Goal: Information Seeking & Learning: Learn about a topic

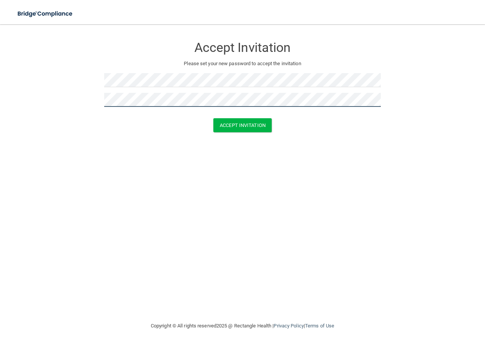
click at [213, 118] on button "Accept Invitation" at bounding box center [242, 125] width 58 height 14
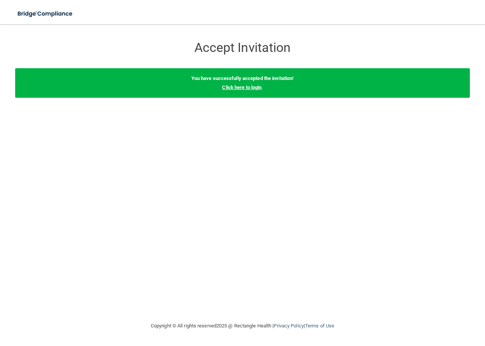
click at [238, 89] on link "Click here to login" at bounding box center [241, 87] width 39 height 6
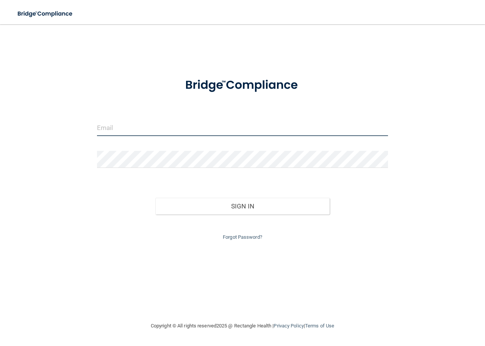
click at [174, 130] on input "email" at bounding box center [242, 127] width 291 height 17
type input "[EMAIL_ADDRESS][DOMAIN_NAME]"
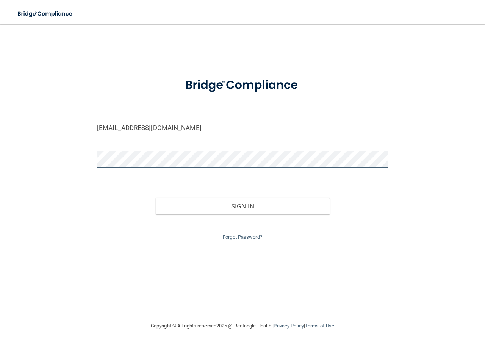
click at [155, 198] on button "Sign In" at bounding box center [242, 206] width 175 height 17
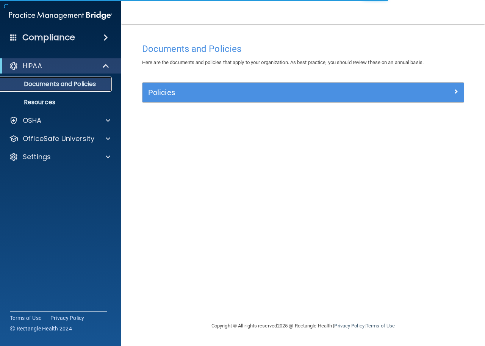
click at [64, 81] on p "Documents and Policies" at bounding box center [56, 84] width 103 height 8
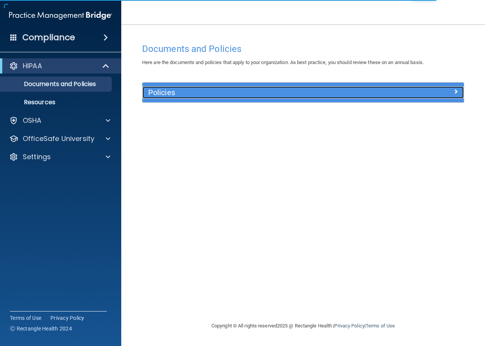
click at [243, 91] on h5 "Policies" at bounding box center [263, 92] width 230 height 8
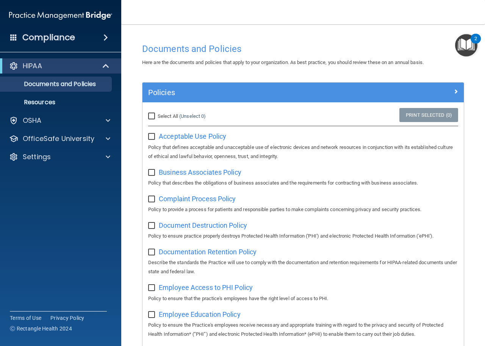
click at [151, 116] on input "Select All (Unselect 0) Unselect All" at bounding box center [152, 116] width 9 height 6
checkbox input "true"
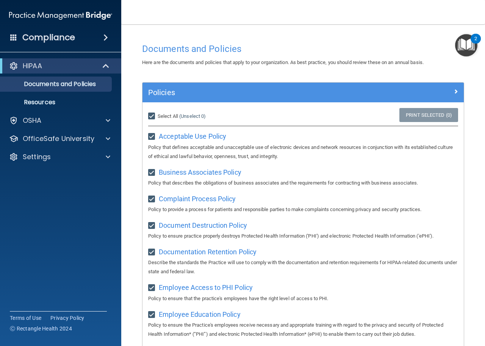
checkbox input "true"
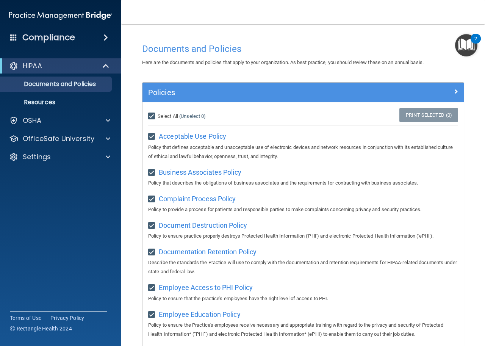
checkbox input "true"
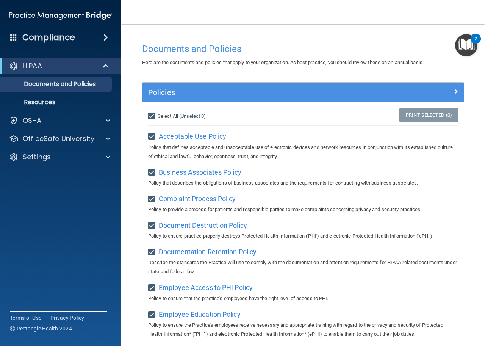
checkbox input "true"
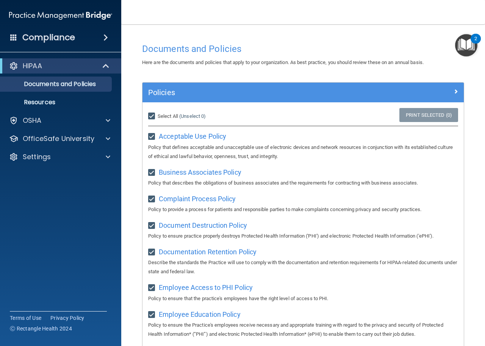
checkbox input "true"
click at [155, 116] on input "Select All (Unselect 21) Unselect All" at bounding box center [152, 116] width 9 height 6
checkbox input "false"
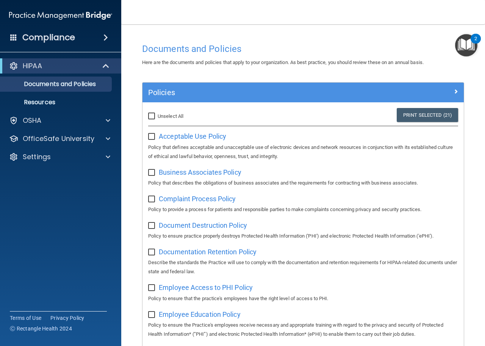
checkbox input "false"
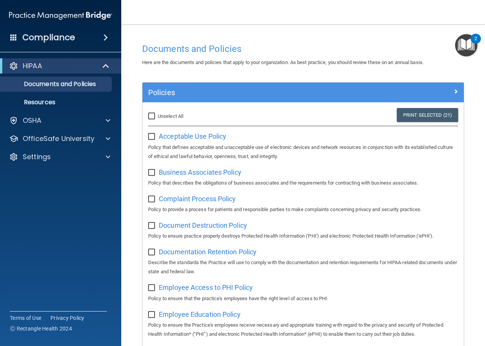
checkbox input "false"
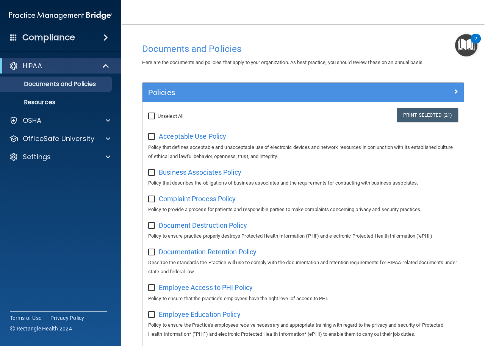
checkbox input "false"
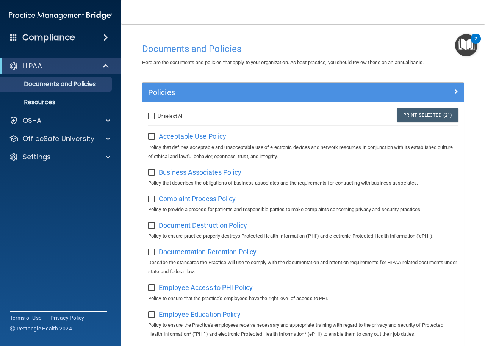
checkbox input "false"
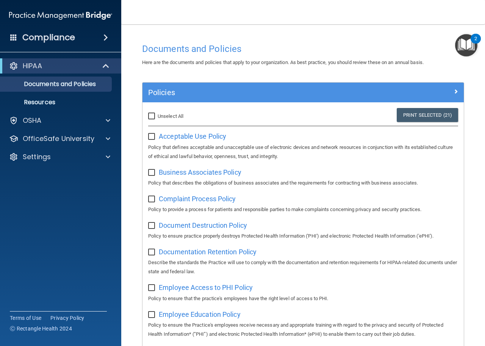
checkbox input "false"
click at [75, 80] on p "Documents and Policies" at bounding box center [56, 84] width 103 height 8
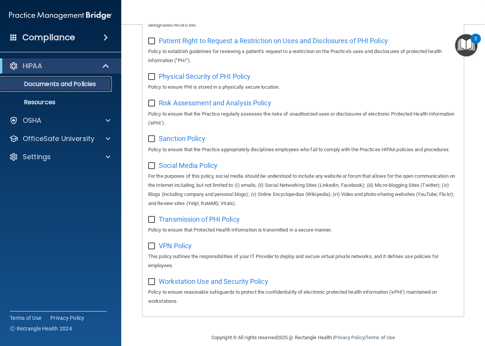
scroll to position [506, 0]
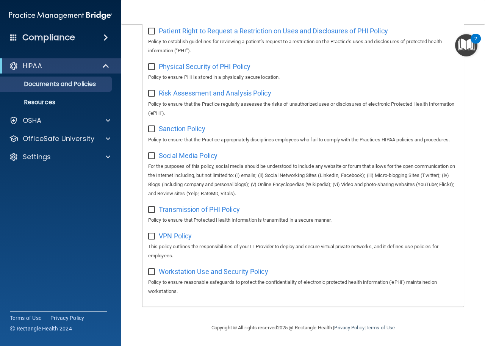
click at [473, 44] on img "Open Resource Center, 2 new notifications" at bounding box center [466, 45] width 22 height 22
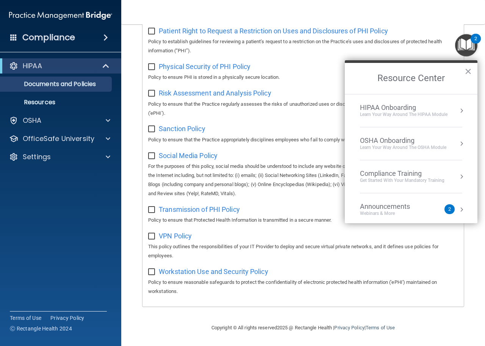
click at [458, 109] on button "Resource Center" at bounding box center [462, 111] width 8 height 8
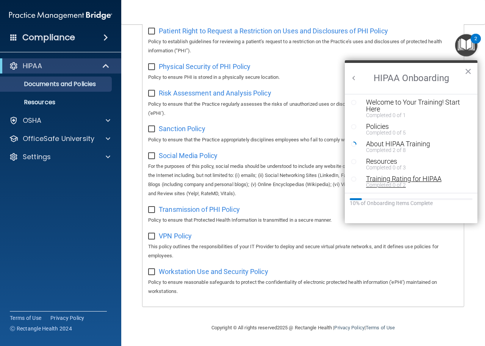
scroll to position [0, 0]
click at [352, 104] on icon "Resource Center" at bounding box center [354, 104] width 6 height 6
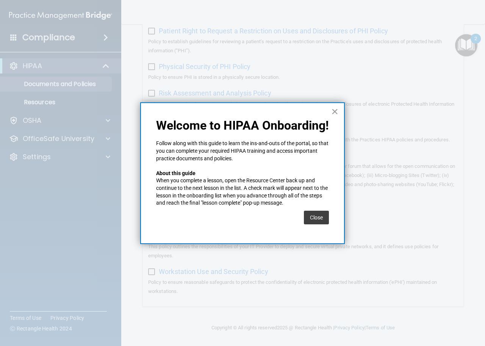
click at [335, 114] on button "×" at bounding box center [334, 111] width 7 height 12
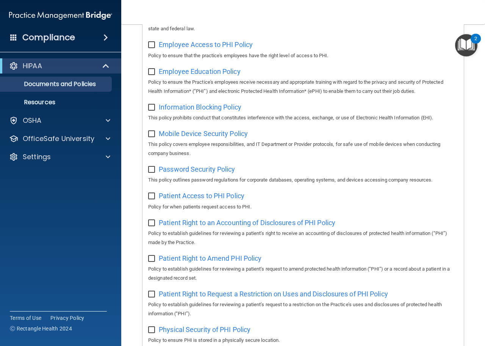
scroll to position [241, 0]
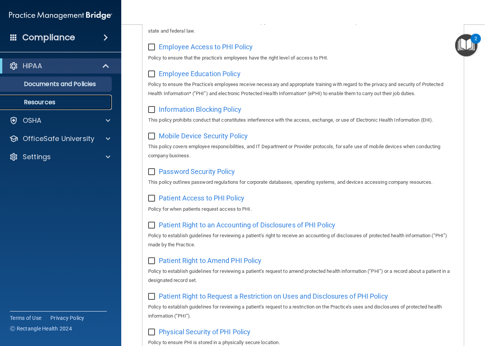
click at [66, 102] on p "Resources" at bounding box center [56, 102] width 103 height 8
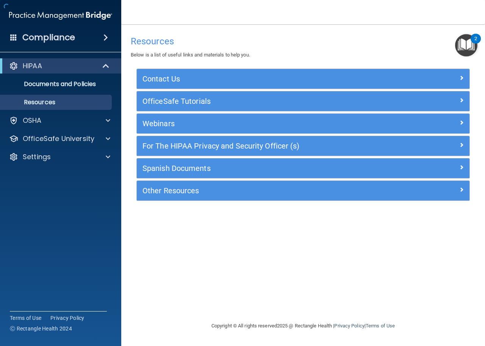
click at [59, 36] on h4 "Compliance" at bounding box center [48, 37] width 53 height 11
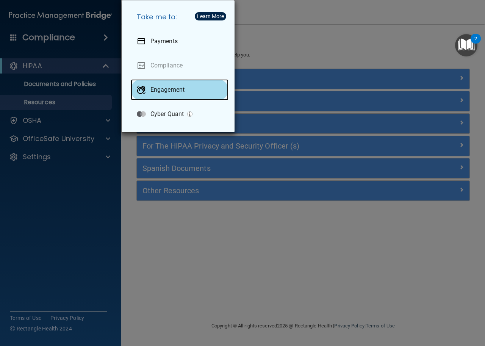
click at [161, 94] on div "Engagement" at bounding box center [180, 89] width 98 height 21
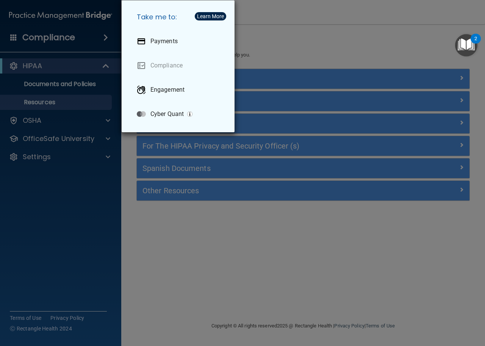
click at [269, 45] on div "Take me to: Payments Compliance Engagement Cyber Quant" at bounding box center [242, 173] width 485 height 346
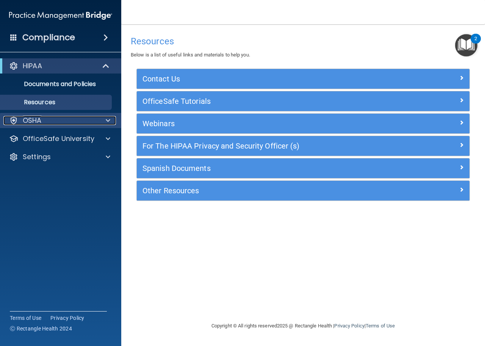
click at [65, 117] on div "OSHA" at bounding box center [50, 120] width 94 height 9
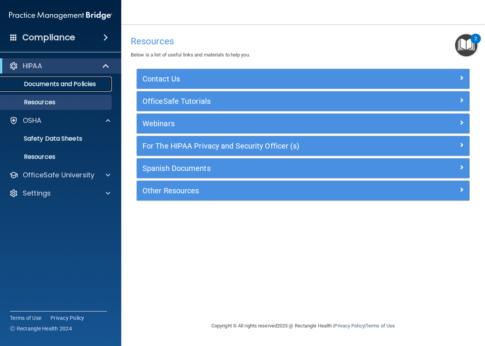
click at [77, 84] on p "Documents and Policies" at bounding box center [56, 84] width 103 height 8
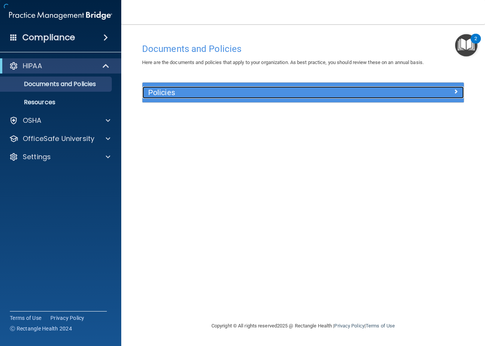
click at [293, 92] on h5 "Policies" at bounding box center [263, 92] width 230 height 8
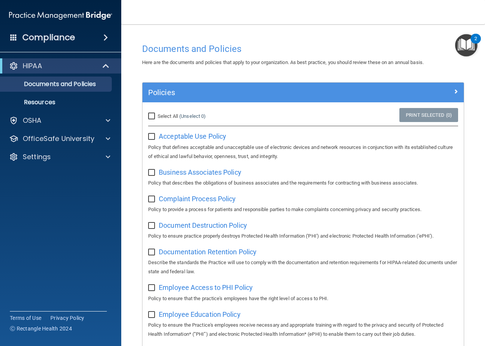
click at [467, 45] on img "Open Resource Center, 2 new notifications" at bounding box center [466, 45] width 22 height 22
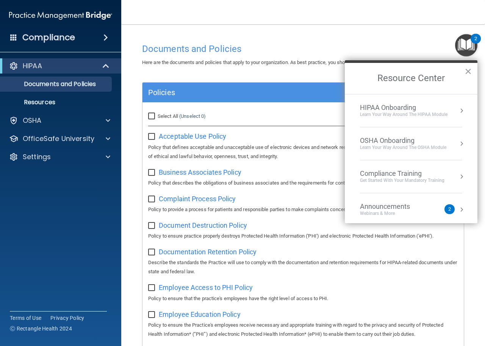
click at [455, 106] on div "HIPAA Onboarding Learn Your Way around the HIPAA module" at bounding box center [411, 110] width 102 height 14
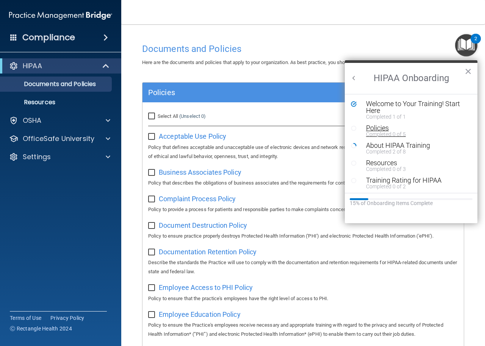
click at [375, 127] on div "Policies" at bounding box center [413, 128] width 95 height 7
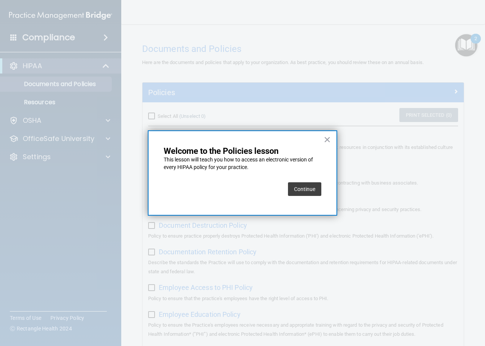
click at [305, 191] on button "Continue" at bounding box center [304, 189] width 33 height 14
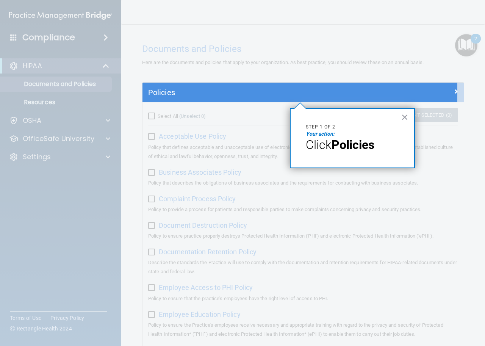
click at [324, 139] on span "Click" at bounding box center [319, 144] width 26 height 14
click at [365, 148] on strong "Policies" at bounding box center [352, 144] width 43 height 14
click at [347, 141] on strong "Policies" at bounding box center [352, 144] width 43 height 14
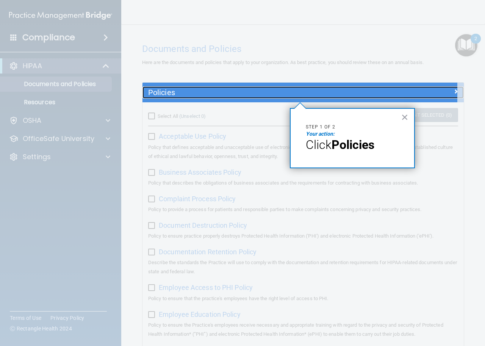
click at [445, 94] on div at bounding box center [423, 90] width 80 height 9
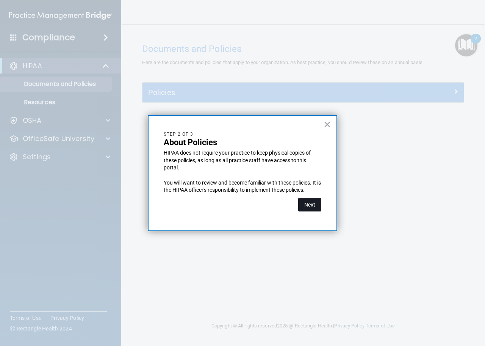
drag, startPoint x: 308, startPoint y: 204, endPoint x: 316, endPoint y: 199, distance: 9.5
click at [308, 204] on button "Next" at bounding box center [309, 205] width 23 height 14
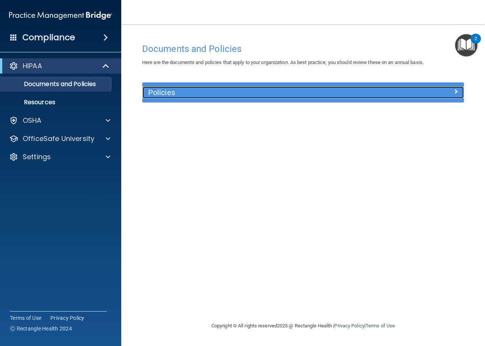
click at [425, 90] on div at bounding box center [423, 90] width 80 height 9
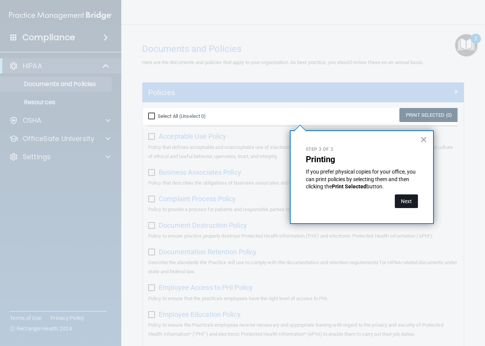
click at [402, 199] on button "Next" at bounding box center [406, 201] width 23 height 14
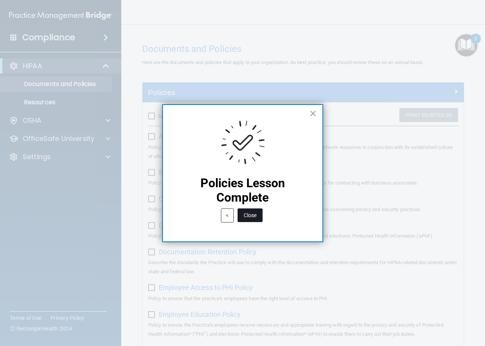
click at [254, 217] on button "Close" at bounding box center [249, 215] width 25 height 14
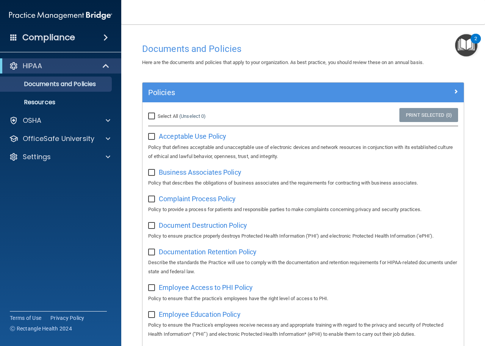
click at [476, 51] on img "Open Resource Center, 2 new notifications" at bounding box center [466, 45] width 22 height 22
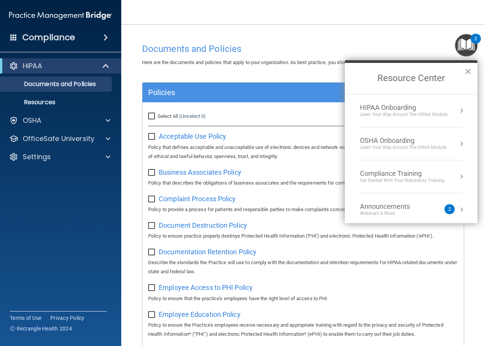
click at [425, 114] on div "Learn Your Way around the HIPAA module" at bounding box center [403, 114] width 87 height 6
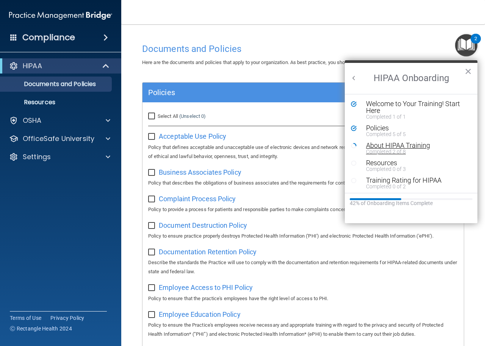
click at [387, 144] on div "About HIPAA Training" at bounding box center [413, 145] width 95 height 7
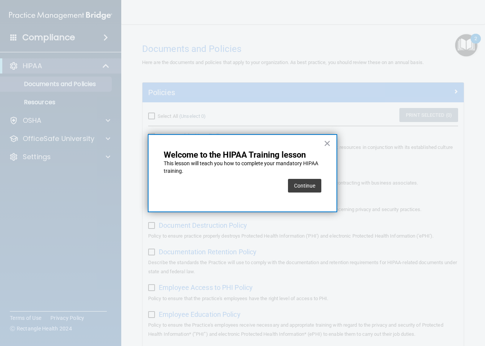
drag, startPoint x: 300, startPoint y: 190, endPoint x: 312, endPoint y: 178, distance: 16.3
click at [299, 190] on button "Continue" at bounding box center [304, 186] width 33 height 14
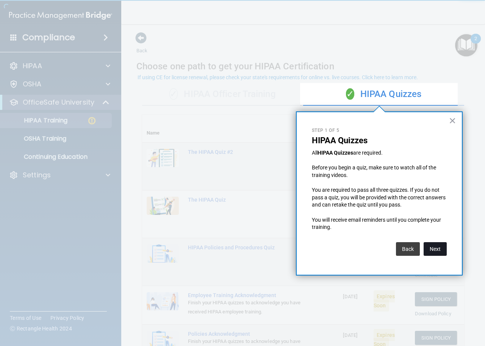
click at [437, 247] on button "Next" at bounding box center [434, 249] width 23 height 14
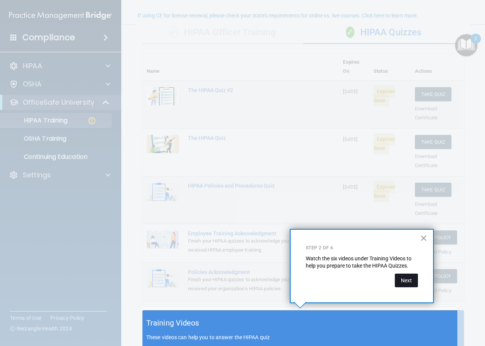
click at [403, 282] on button "Next" at bounding box center [406, 280] width 23 height 14
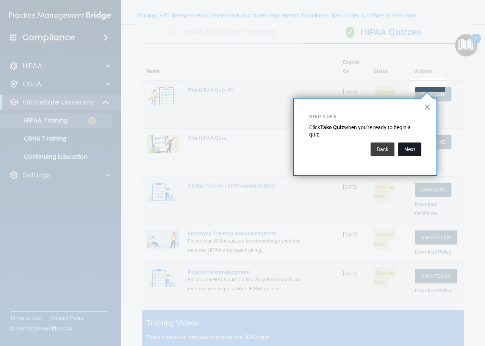
click at [419, 147] on button "Next" at bounding box center [409, 149] width 23 height 14
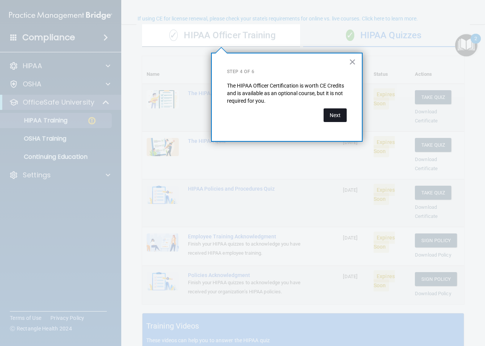
click at [339, 114] on button "Next" at bounding box center [334, 115] width 23 height 14
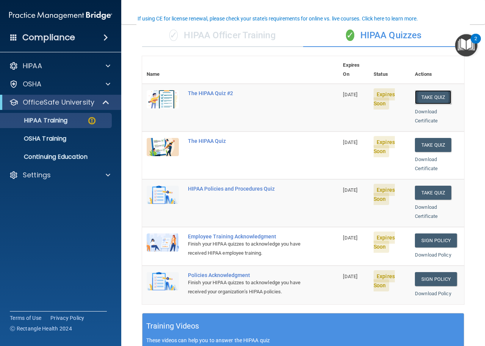
click at [431, 94] on button "Take Quiz" at bounding box center [433, 97] width 36 height 14
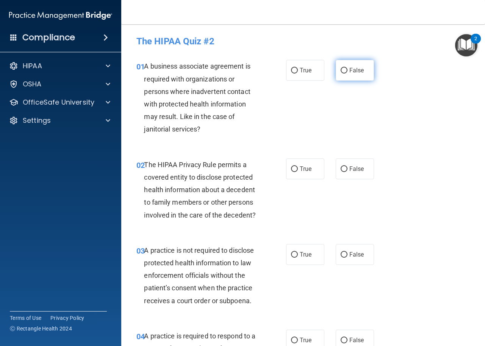
click at [341, 69] on input "False" at bounding box center [344, 71] width 7 height 6
radio input "true"
click at [301, 174] on label "True" at bounding box center [305, 168] width 38 height 21
click at [298, 172] on input "True" at bounding box center [294, 169] width 7 height 6
radio input "true"
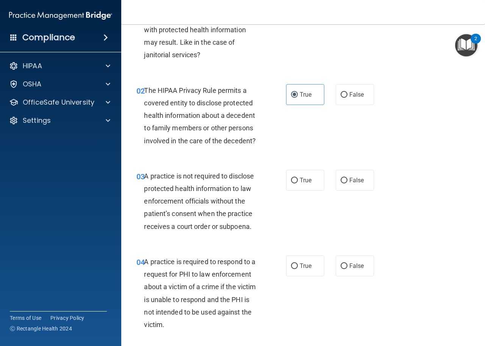
scroll to position [76, 0]
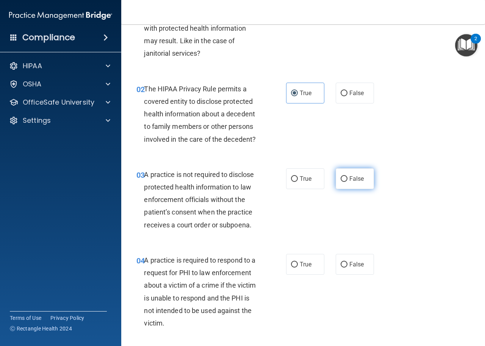
click at [353, 178] on span "False" at bounding box center [356, 178] width 15 height 7
click at [347, 178] on input "False" at bounding box center [344, 179] width 7 height 6
radio input "true"
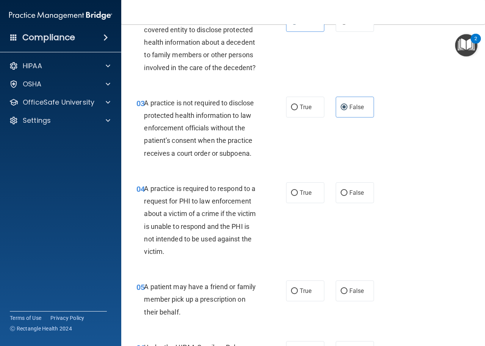
scroll to position [152, 0]
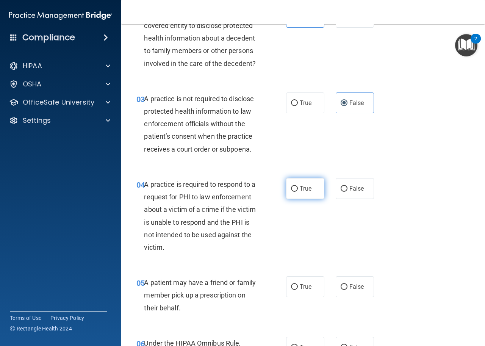
drag, startPoint x: 310, startPoint y: 199, endPoint x: 306, endPoint y: 198, distance: 4.2
click at [309, 198] on div "04 A practice is required to respond to a request for PHI to law enforcement ab…" at bounding box center [303, 218] width 345 height 98
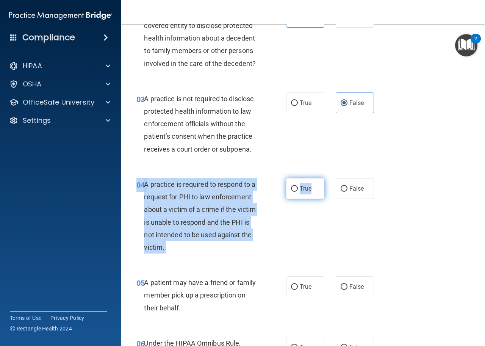
click at [291, 188] on input "True" at bounding box center [294, 189] width 7 height 6
radio input "true"
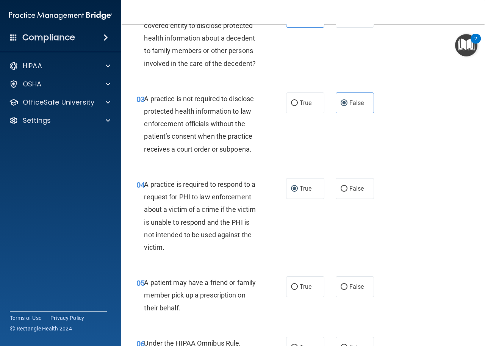
click at [317, 236] on div "04 A practice is required to respond to a request for PHI to law enforcement ab…" at bounding box center [303, 218] width 345 height 98
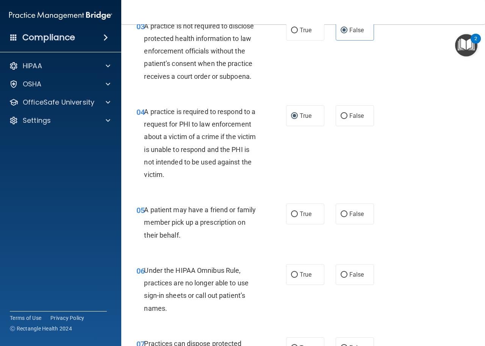
scroll to position [227, 0]
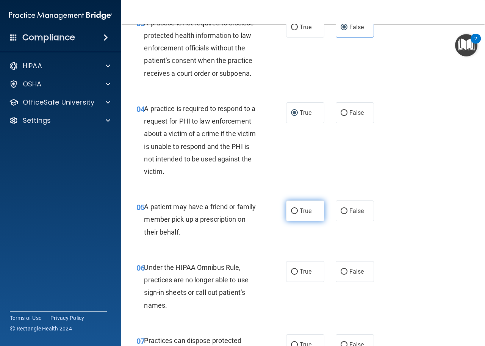
drag, startPoint x: 291, startPoint y: 209, endPoint x: 320, endPoint y: 216, distance: 29.8
click at [291, 209] on input "True" at bounding box center [294, 211] width 7 height 6
radio input "true"
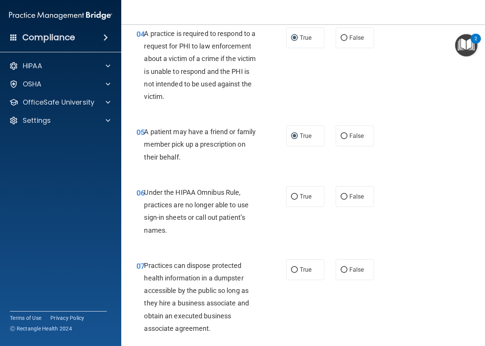
scroll to position [303, 0]
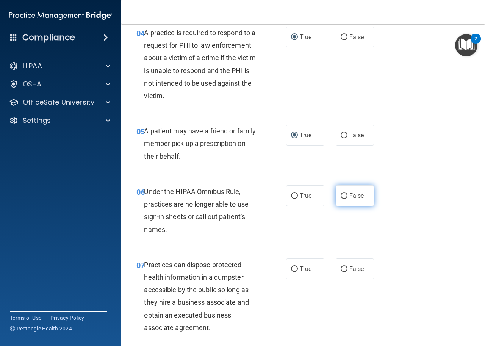
click at [341, 198] on input "False" at bounding box center [344, 196] width 7 height 6
radio input "true"
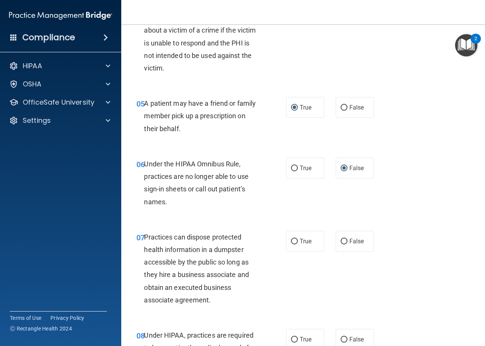
scroll to position [379, 0]
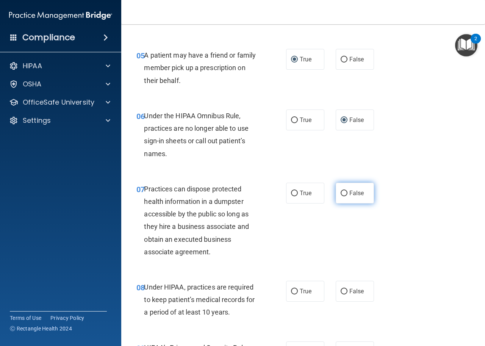
click at [345, 194] on label "False" at bounding box center [355, 193] width 38 height 21
click at [345, 194] on input "False" at bounding box center [344, 194] width 7 height 6
radio input "true"
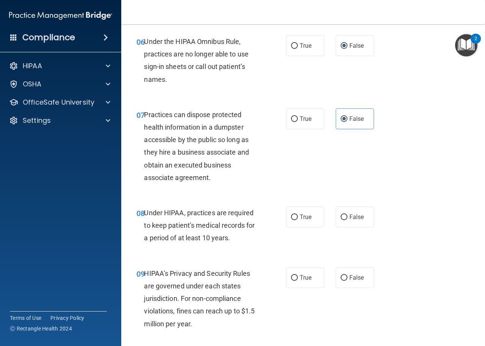
scroll to position [455, 0]
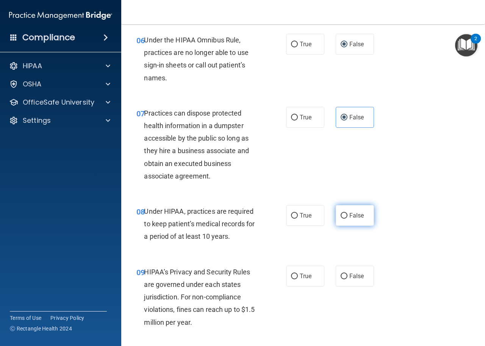
click at [341, 213] on input "False" at bounding box center [344, 216] width 7 height 6
radio input "true"
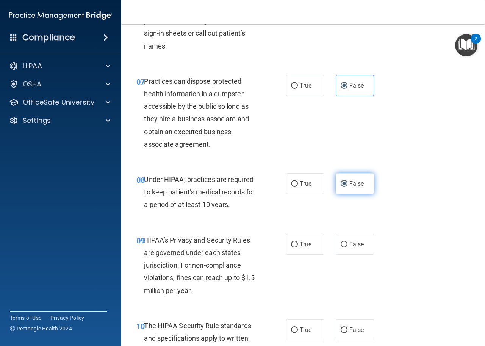
scroll to position [530, 0]
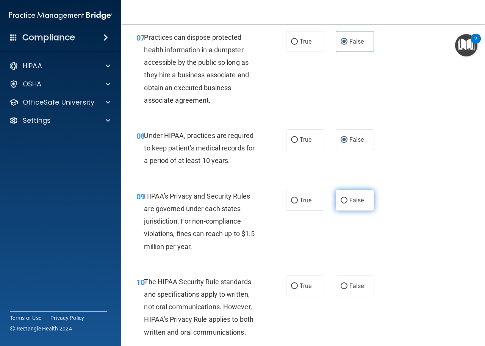
click at [344, 203] on label "False" at bounding box center [355, 200] width 38 height 21
click at [344, 203] on input "False" at bounding box center [344, 201] width 7 height 6
radio input "true"
drag, startPoint x: 341, startPoint y: 285, endPoint x: 353, endPoint y: 247, distance: 40.4
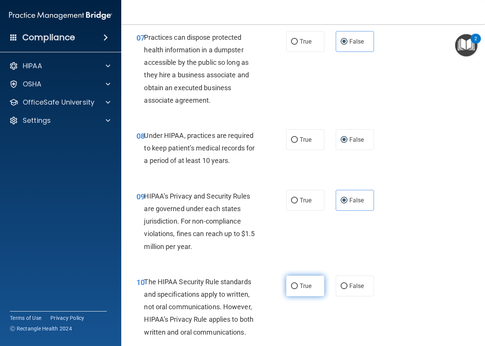
click at [300, 284] on span "True" at bounding box center [306, 285] width 12 height 7
click at [298, 284] on input "True" at bounding box center [294, 286] width 7 height 6
radio input "true"
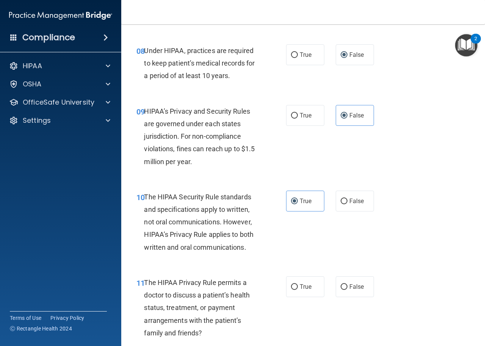
scroll to position [758, 0]
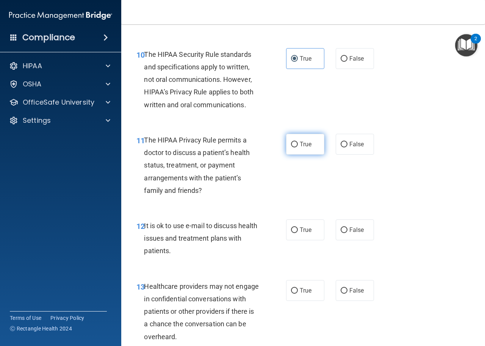
click at [292, 144] on input "True" at bounding box center [294, 145] width 7 height 6
radio input "true"
click at [294, 233] on input "True" at bounding box center [294, 230] width 7 height 6
radio input "true"
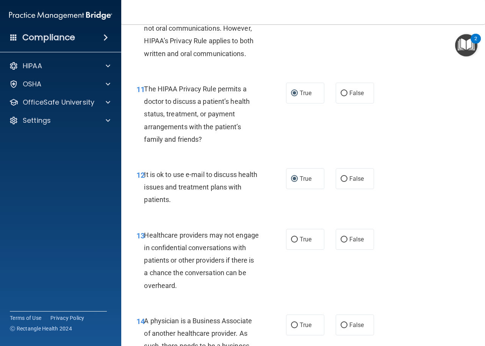
scroll to position [833, 0]
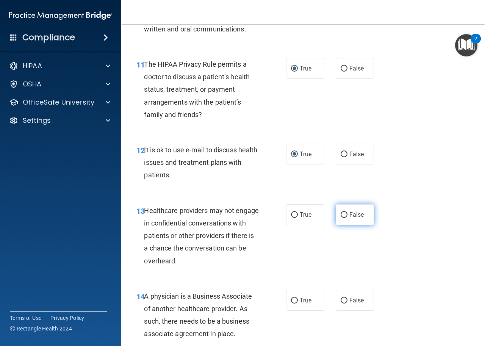
click at [353, 220] on label "False" at bounding box center [355, 214] width 38 height 21
click at [347, 218] on input "False" at bounding box center [344, 215] width 7 height 6
radio input "true"
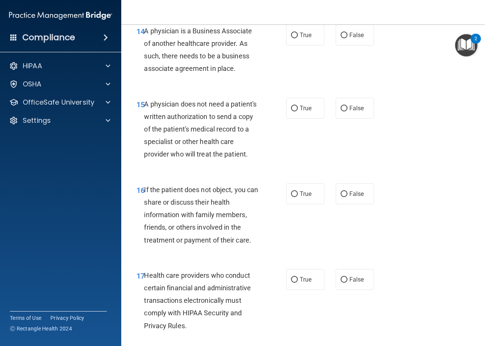
scroll to position [1061, 0]
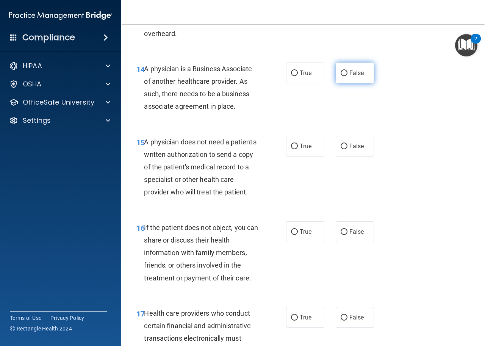
click at [349, 75] on span "False" at bounding box center [356, 72] width 15 height 7
click at [347, 75] on input "False" at bounding box center [344, 73] width 7 height 6
radio input "true"
click at [303, 147] on span "True" at bounding box center [306, 145] width 12 height 7
click at [298, 147] on input "True" at bounding box center [294, 147] width 7 height 6
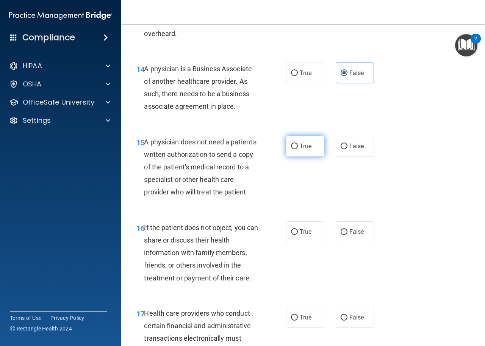
radio input "true"
click at [303, 228] on span "True" at bounding box center [306, 231] width 12 height 7
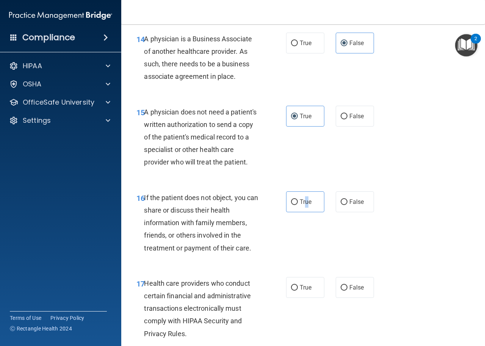
scroll to position [1136, 0]
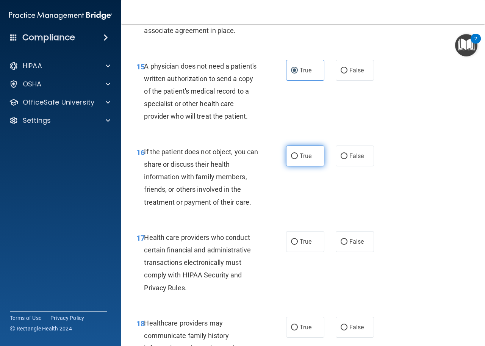
click at [294, 159] on label "True" at bounding box center [305, 155] width 38 height 21
click at [294, 159] on input "True" at bounding box center [294, 156] width 7 height 6
radio input "true"
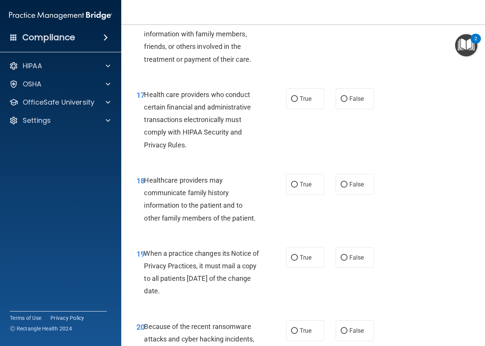
scroll to position [1326, 0]
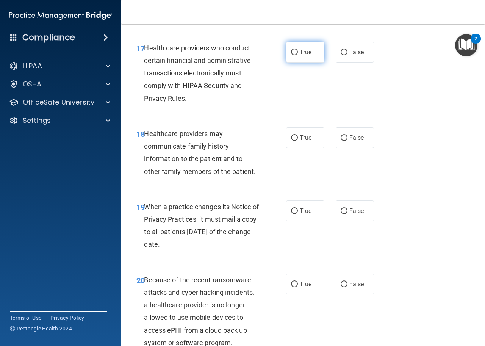
click at [298, 62] on label "True" at bounding box center [305, 52] width 38 height 21
click at [298, 55] on input "True" at bounding box center [294, 53] width 7 height 6
radio input "true"
click at [350, 146] on label "False" at bounding box center [355, 137] width 38 height 21
click at [347, 141] on input "False" at bounding box center [344, 138] width 7 height 6
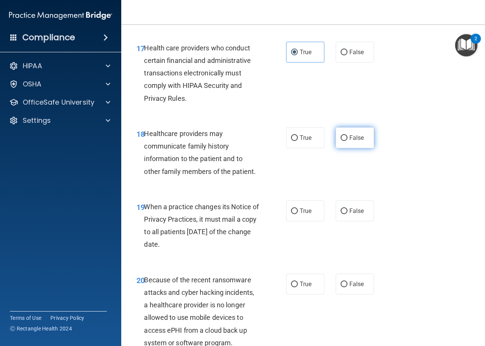
radio input "true"
click at [347, 214] on label "False" at bounding box center [355, 210] width 38 height 21
click at [347, 214] on input "False" at bounding box center [344, 211] width 7 height 6
radio input "true"
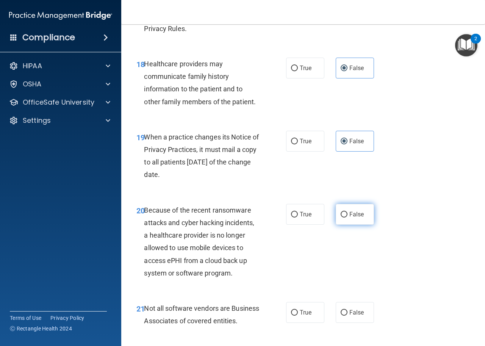
scroll to position [1401, 0]
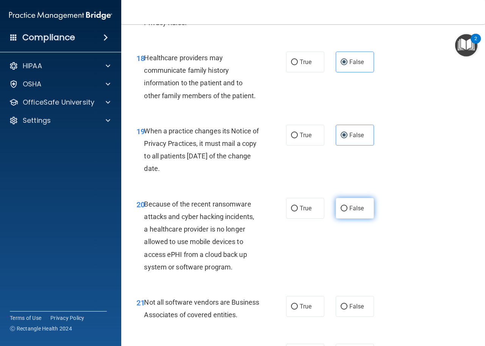
click at [352, 215] on label "False" at bounding box center [355, 208] width 38 height 21
click at [347, 211] on input "False" at bounding box center [344, 209] width 7 height 6
radio input "true"
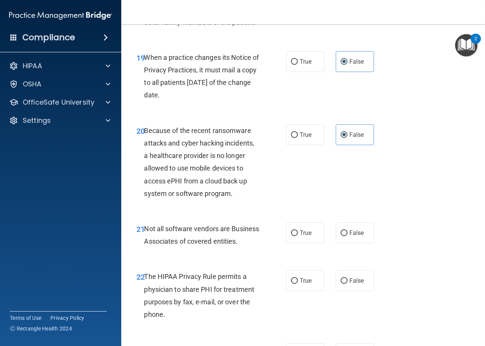
scroll to position [1477, 0]
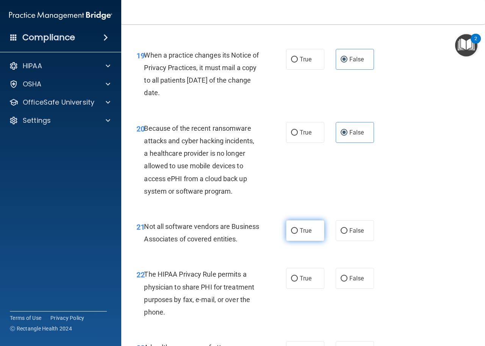
click at [314, 227] on label "True" at bounding box center [305, 230] width 38 height 21
click at [298, 228] on input "True" at bounding box center [294, 231] width 7 height 6
radio input "true"
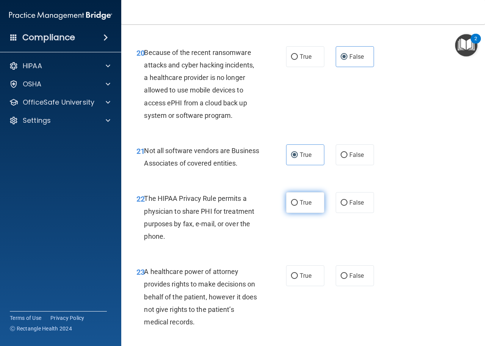
click at [311, 213] on label "True" at bounding box center [305, 202] width 38 height 21
click at [298, 206] on input "True" at bounding box center [294, 203] width 7 height 6
radio input "true"
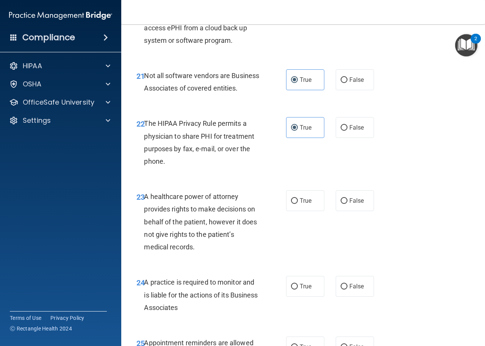
scroll to position [1629, 0]
click at [359, 203] on span "False" at bounding box center [356, 199] width 15 height 7
click at [347, 203] on input "False" at bounding box center [344, 200] width 7 height 6
radio input "true"
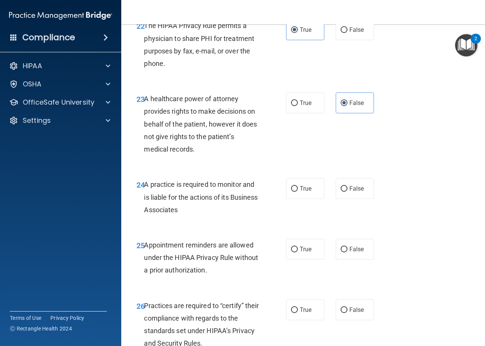
scroll to position [1742, 0]
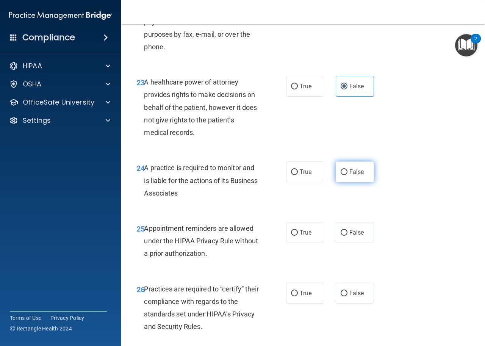
click at [359, 182] on label "False" at bounding box center [355, 171] width 38 height 21
click at [347, 175] on input "False" at bounding box center [344, 172] width 7 height 6
radio input "true"
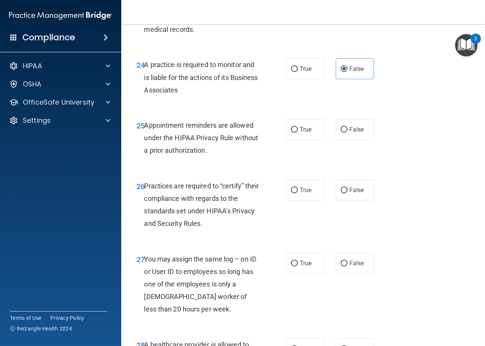
scroll to position [1856, 0]
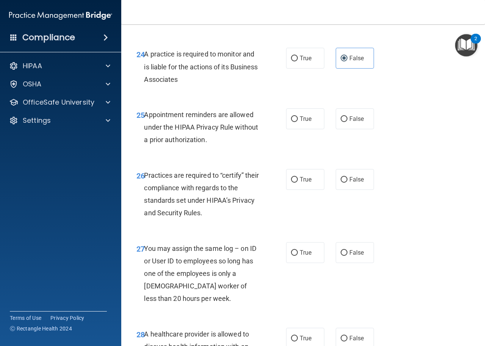
click at [305, 143] on div "25 Appointment reminders are allowed under the HIPAA Privacy Rule without a pri…" at bounding box center [303, 129] width 345 height 61
click at [304, 129] on label "True" at bounding box center [305, 118] width 38 height 21
click at [298, 122] on input "True" at bounding box center [294, 119] width 7 height 6
radio input "true"
drag, startPoint x: 360, startPoint y: 192, endPoint x: 356, endPoint y: 189, distance: 4.6
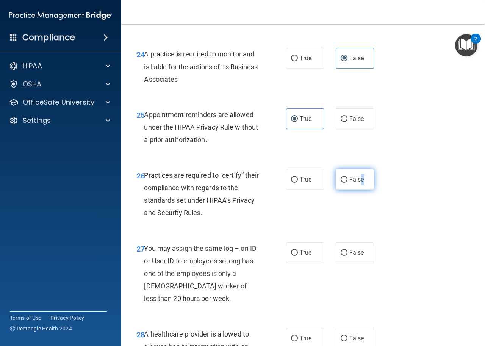
click at [358, 190] on label "False" at bounding box center [355, 179] width 38 height 21
click at [345, 188] on label "False" at bounding box center [355, 179] width 38 height 21
click at [345, 183] on input "False" at bounding box center [344, 180] width 7 height 6
radio input "true"
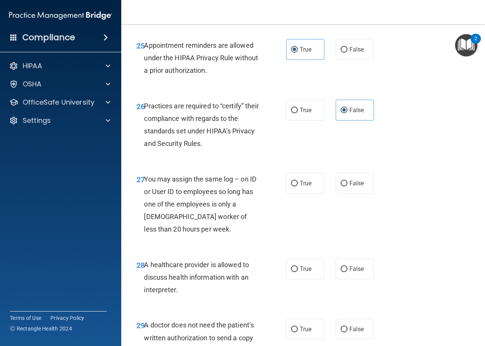
scroll to position [1932, 0]
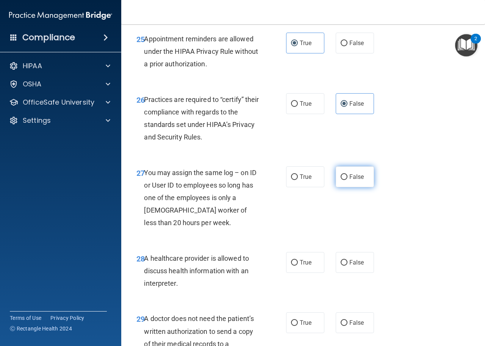
click at [355, 187] on label "False" at bounding box center [355, 176] width 38 height 21
click at [347, 180] on input "False" at bounding box center [344, 177] width 7 height 6
radio input "true"
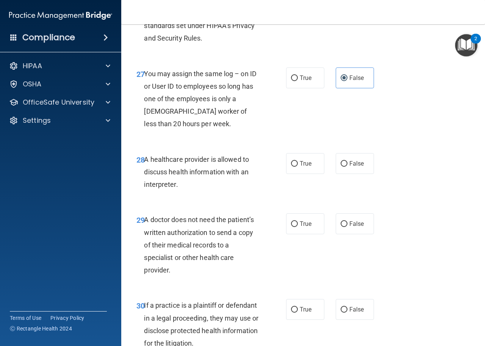
scroll to position [2045, 0]
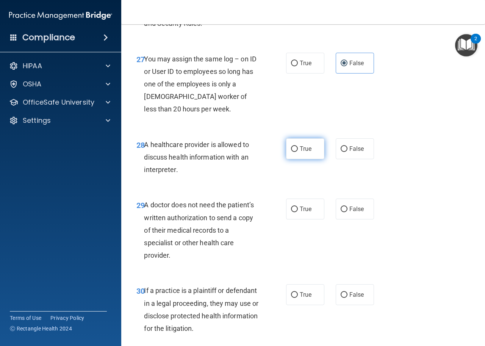
click at [303, 152] on span "True" at bounding box center [306, 148] width 12 height 7
click at [298, 152] on input "True" at bounding box center [294, 149] width 7 height 6
radio input "true"
click at [302, 219] on label "True" at bounding box center [305, 208] width 38 height 21
click at [298, 212] on input "True" at bounding box center [294, 209] width 7 height 6
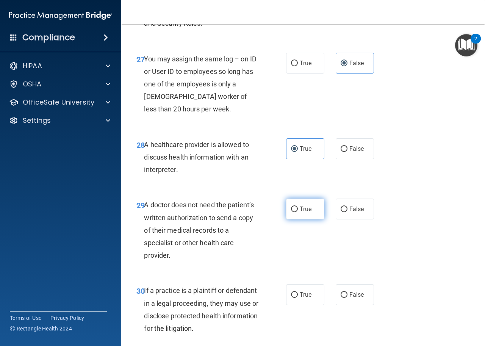
radio input "true"
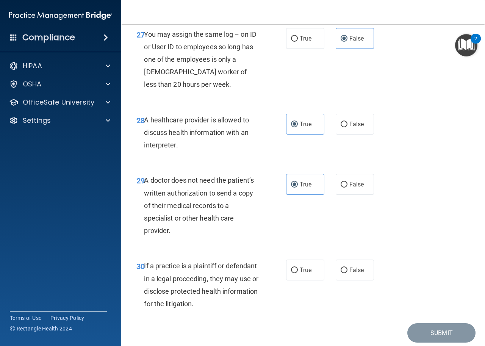
scroll to position [2083, 0]
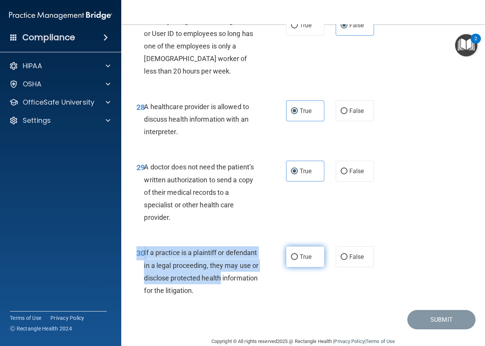
drag, startPoint x: 294, startPoint y: 287, endPoint x: 292, endPoint y: 274, distance: 13.4
click at [292, 283] on div "30 If a practice is a plaintiff or defendant in a legal proceeding, they may us…" at bounding box center [303, 273] width 345 height 73
click at [292, 260] on input "True" at bounding box center [294, 257] width 7 height 6
radio input "true"
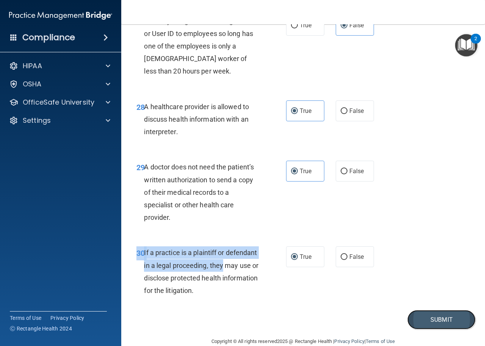
click at [429, 329] on button "Submit" at bounding box center [441, 319] width 68 height 19
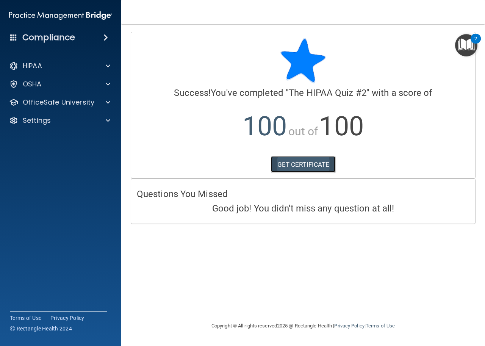
click at [325, 166] on link "GET CERTIFICATE" at bounding box center [303, 164] width 65 height 17
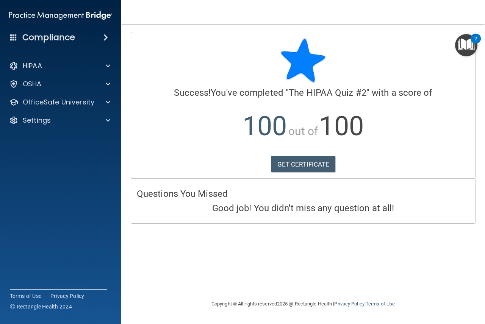
click at [474, 44] on div "2" at bounding box center [475, 44] width 3 height 10
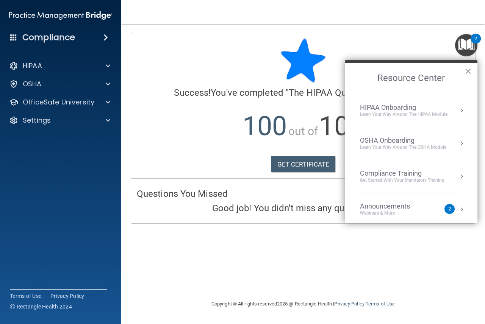
click at [443, 106] on div "HIPAA Onboarding" at bounding box center [403, 107] width 87 height 8
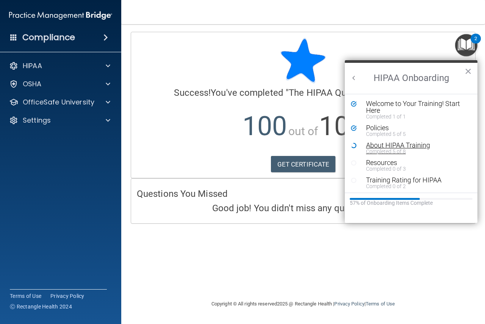
click at [405, 143] on div "About HIPAA Training" at bounding box center [413, 145] width 95 height 7
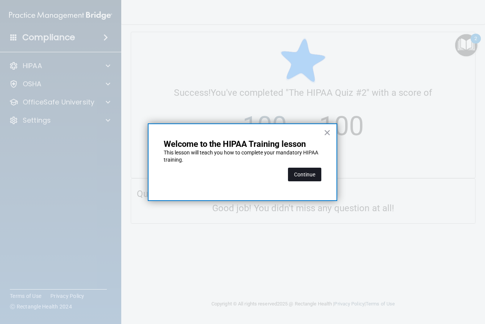
click at [291, 177] on button "Continue" at bounding box center [304, 175] width 33 height 14
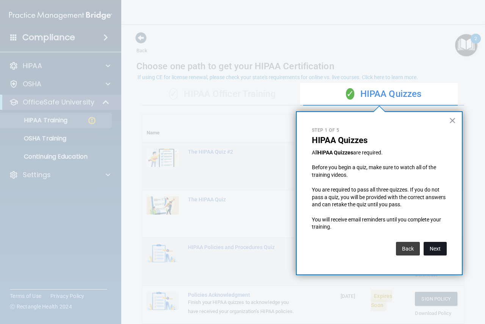
click at [435, 245] on button "Next" at bounding box center [434, 249] width 23 height 14
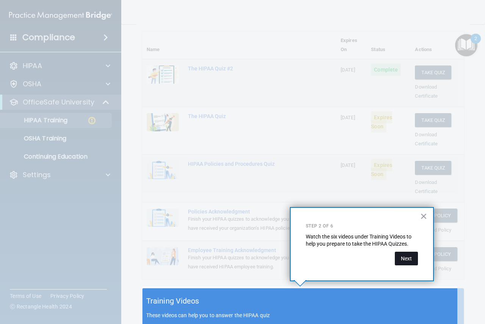
click at [402, 258] on button "Next" at bounding box center [406, 259] width 23 height 14
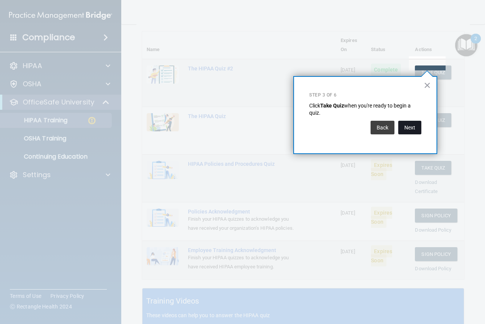
drag, startPoint x: 415, startPoint y: 127, endPoint x: 414, endPoint y: 130, distance: 3.9
click at [414, 130] on button "Next" at bounding box center [409, 128] width 23 height 14
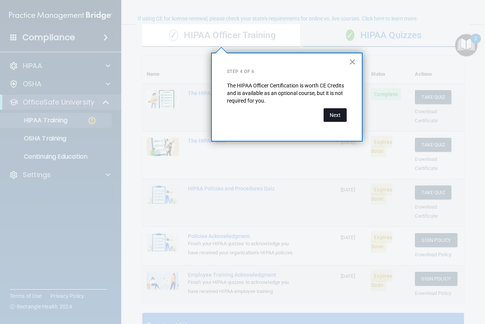
click at [331, 111] on button "Next" at bounding box center [334, 115] width 23 height 14
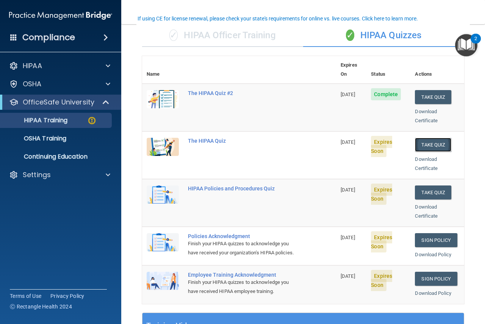
click at [424, 138] on button "Take Quiz" at bounding box center [433, 145] width 36 height 14
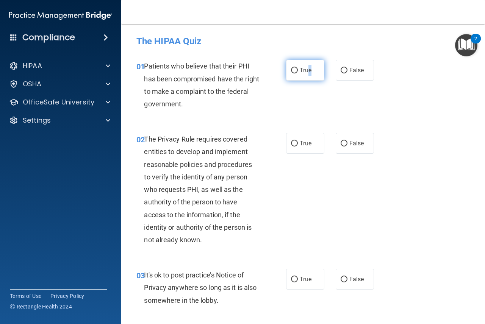
click at [307, 72] on span "True" at bounding box center [306, 70] width 12 height 7
click at [306, 135] on label "True" at bounding box center [305, 143] width 38 height 21
click at [298, 141] on input "True" at bounding box center [294, 144] width 7 height 6
radio input "true"
click at [292, 76] on label "True" at bounding box center [305, 70] width 38 height 21
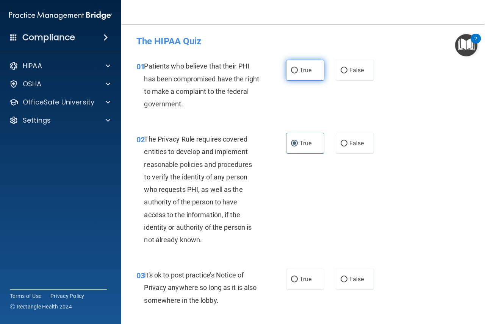
click at [292, 73] on input "True" at bounding box center [294, 71] width 7 height 6
radio input "true"
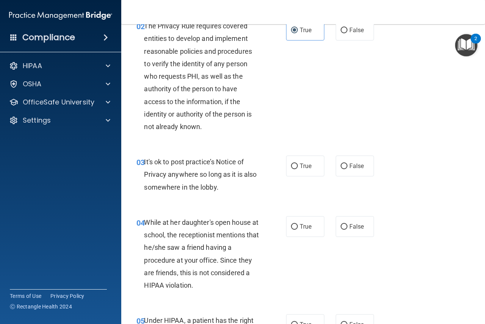
scroll to position [114, 0]
click at [342, 169] on input "False" at bounding box center [344, 166] width 7 height 6
radio input "true"
click at [341, 226] on input "False" at bounding box center [344, 227] width 7 height 6
radio input "true"
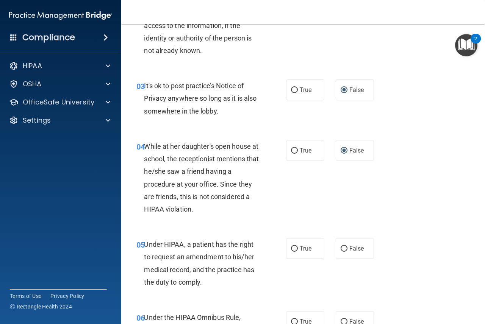
drag, startPoint x: 343, startPoint y: 244, endPoint x: 356, endPoint y: 193, distance: 52.8
click at [342, 244] on label "False" at bounding box center [355, 248] width 38 height 21
click at [342, 246] on input "False" at bounding box center [344, 249] width 7 height 6
radio input "true"
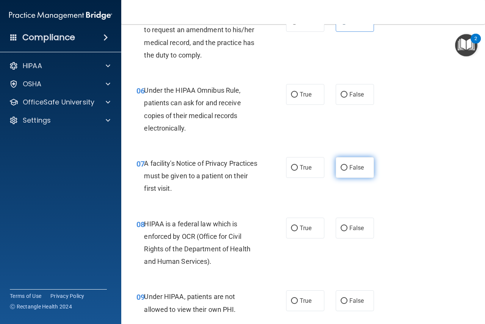
scroll to position [455, 0]
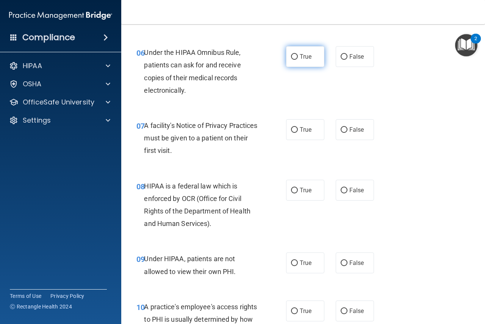
click at [294, 56] on input "True" at bounding box center [294, 57] width 7 height 6
radio input "true"
click at [291, 131] on input "True" at bounding box center [294, 130] width 7 height 6
radio input "true"
click at [289, 186] on label "True" at bounding box center [305, 190] width 38 height 21
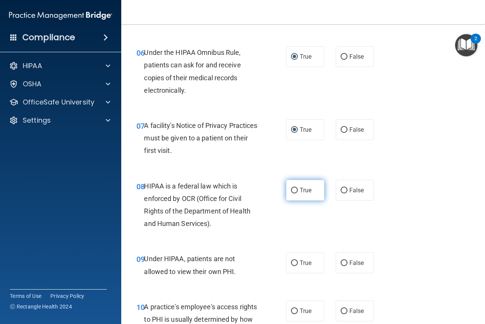
click at [291, 188] on input "True" at bounding box center [294, 191] width 7 height 6
radio input "true"
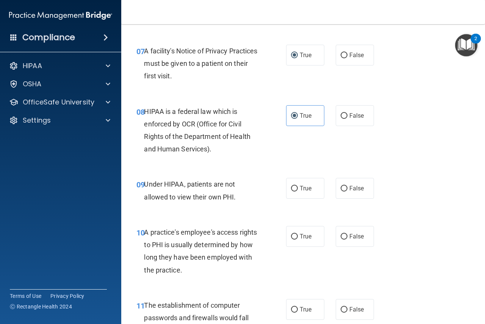
scroll to position [530, 0]
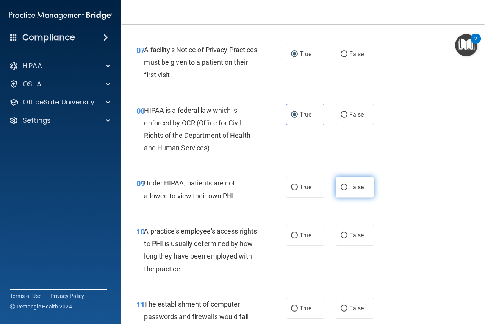
click at [348, 193] on label "False" at bounding box center [355, 187] width 38 height 21
click at [347, 191] on input "False" at bounding box center [344, 188] width 7 height 6
radio input "true"
click at [351, 247] on div "10 A practice's employee's access rights to PHI is usually determined by how lo…" at bounding box center [303, 252] width 345 height 73
click at [360, 236] on label "False" at bounding box center [355, 235] width 38 height 21
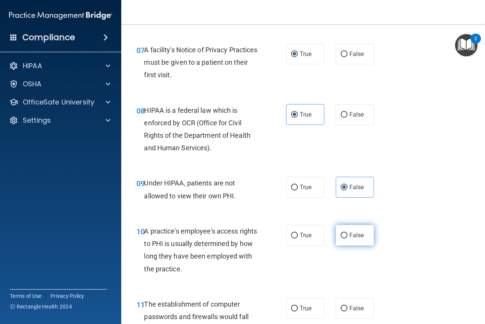
click at [347, 236] on input "False" at bounding box center [344, 236] width 7 height 6
radio input "true"
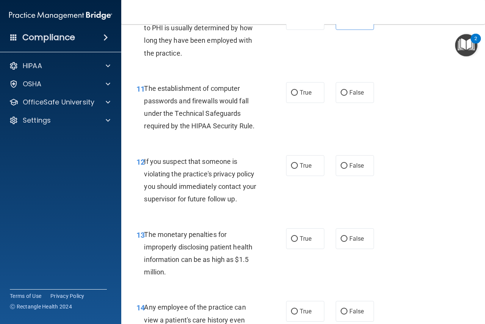
scroll to position [758, 0]
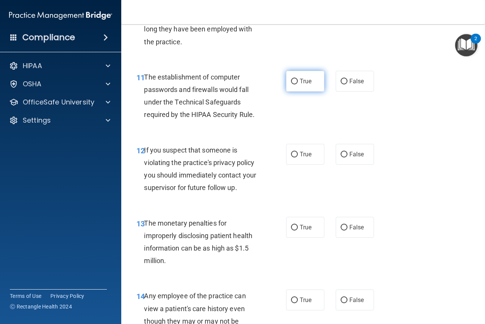
click at [312, 83] on label "True" at bounding box center [305, 81] width 38 height 21
click at [298, 83] on input "True" at bounding box center [294, 82] width 7 height 6
radio input "true"
click at [295, 145] on label "True" at bounding box center [305, 154] width 38 height 21
click at [295, 152] on input "True" at bounding box center [294, 155] width 7 height 6
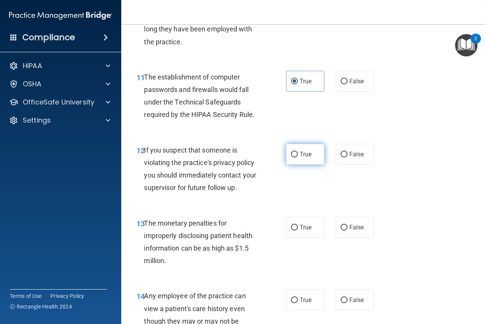
radio input "true"
click at [298, 209] on div "13 The monetary penalties for improperly disclosing patient health information …" at bounding box center [303, 244] width 345 height 73
click at [303, 225] on span "True" at bounding box center [306, 227] width 12 height 7
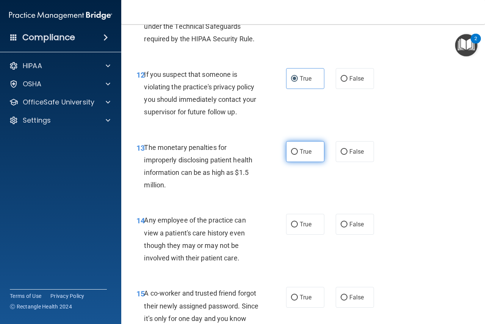
click at [296, 153] on label "True" at bounding box center [305, 151] width 38 height 21
click at [296, 153] on input "True" at bounding box center [294, 152] width 7 height 6
radio input "true"
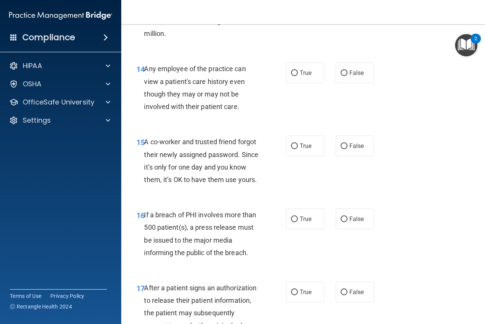
scroll to position [1023, 0]
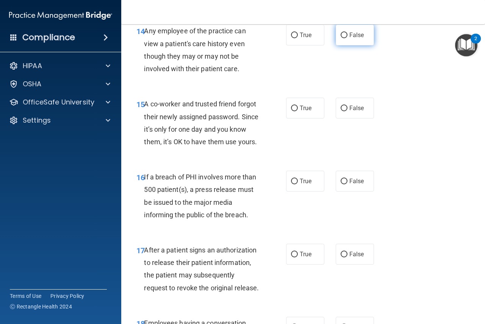
click at [344, 43] on label "False" at bounding box center [355, 35] width 38 height 21
click at [344, 38] on input "False" at bounding box center [344, 36] width 7 height 6
radio input "true"
drag, startPoint x: 349, startPoint y: 104, endPoint x: 338, endPoint y: 116, distance: 16.3
click at [349, 104] on label "False" at bounding box center [355, 108] width 38 height 21
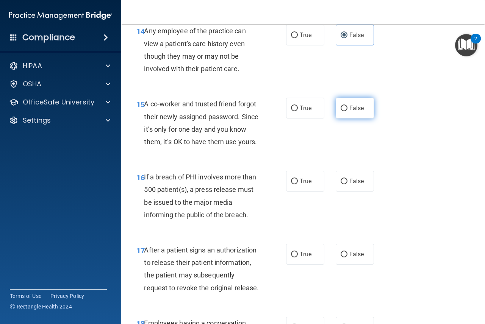
click at [347, 106] on input "False" at bounding box center [344, 109] width 7 height 6
radio input "true"
click at [295, 192] on label "True" at bounding box center [305, 181] width 38 height 21
click at [295, 184] on input "True" at bounding box center [294, 182] width 7 height 6
radio input "true"
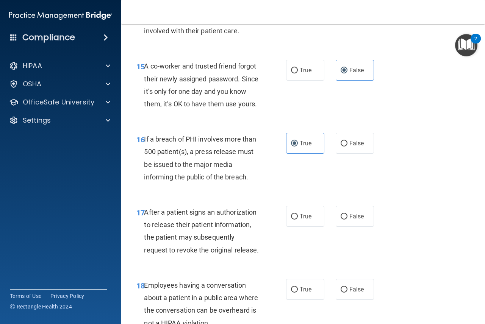
scroll to position [1098, 0]
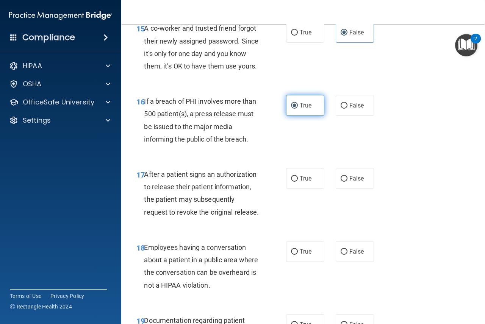
click at [309, 116] on label "True" at bounding box center [305, 105] width 38 height 21
click at [298, 109] on input "True" at bounding box center [294, 106] width 7 height 6
drag, startPoint x: 300, startPoint y: 184, endPoint x: 324, endPoint y: 188, distance: 23.8
click at [300, 185] on label "True" at bounding box center [305, 178] width 38 height 21
click at [298, 182] on input "True" at bounding box center [294, 179] width 7 height 6
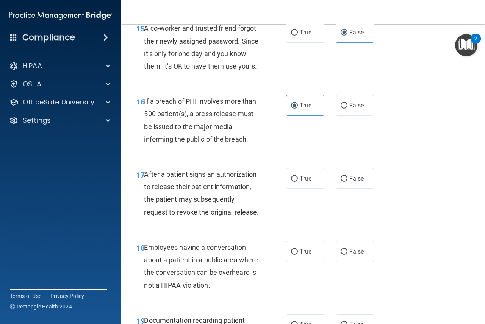
radio input "true"
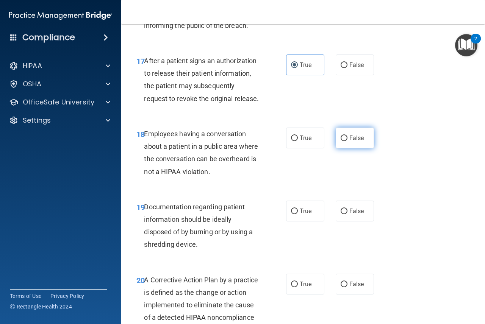
drag, startPoint x: 348, startPoint y: 165, endPoint x: 342, endPoint y: 161, distance: 7.1
click at [349, 142] on span "False" at bounding box center [356, 137] width 15 height 7
click at [347, 141] on input "False" at bounding box center [344, 139] width 7 height 6
radio input "true"
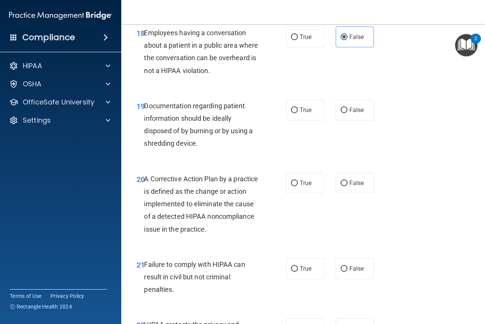
scroll to position [1326, 0]
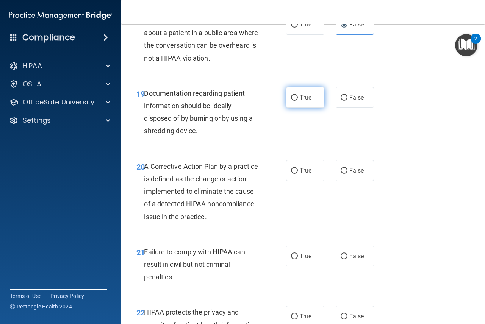
click at [309, 108] on label "True" at bounding box center [305, 97] width 38 height 21
click at [298, 101] on input "True" at bounding box center [294, 98] width 7 height 6
radio input "true"
click at [311, 181] on label "True" at bounding box center [305, 170] width 38 height 21
click at [298, 174] on input "True" at bounding box center [294, 171] width 7 height 6
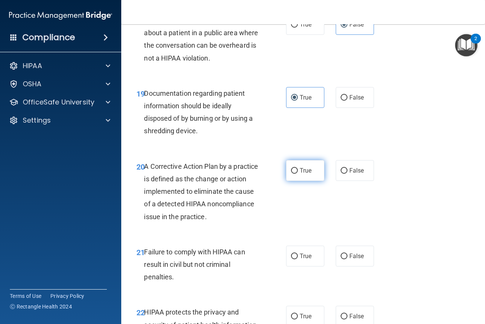
radio input "true"
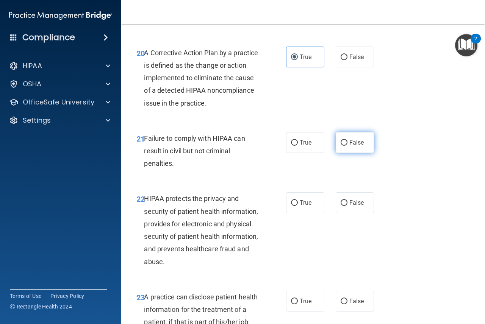
drag, startPoint x: 347, startPoint y: 170, endPoint x: 339, endPoint y: 167, distance: 8.9
click at [349, 146] on span "False" at bounding box center [356, 142] width 15 height 7
click at [341, 146] on input "False" at bounding box center [344, 143] width 7 height 6
radio input "true"
click at [407, 158] on div "21 Failure to comply with HIPAA can result in civil but not criminal penalties.…" at bounding box center [303, 153] width 345 height 61
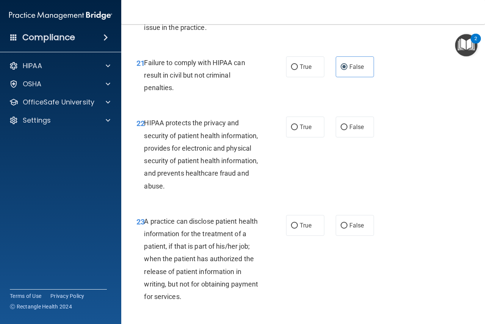
scroll to position [1553, 0]
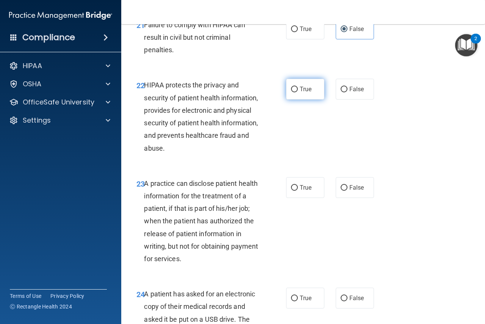
click at [300, 93] on span "True" at bounding box center [306, 89] width 12 height 7
click at [298, 92] on input "True" at bounding box center [294, 90] width 7 height 6
radio input "true"
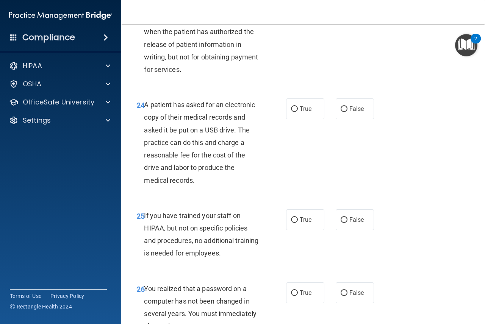
scroll to position [1705, 0]
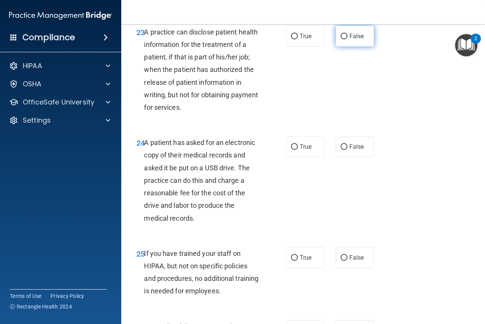
click at [347, 47] on label "False" at bounding box center [355, 36] width 38 height 21
click at [347, 39] on input "False" at bounding box center [344, 37] width 7 height 6
radio input "true"
click at [310, 157] on label "True" at bounding box center [305, 146] width 38 height 21
click at [298, 150] on input "True" at bounding box center [294, 147] width 7 height 6
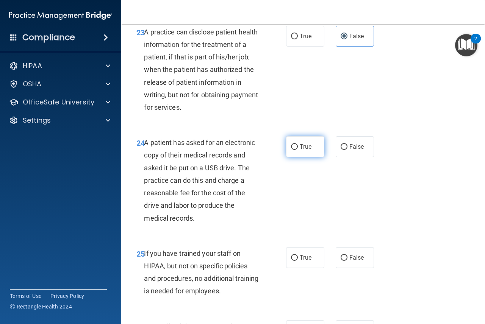
radio input "true"
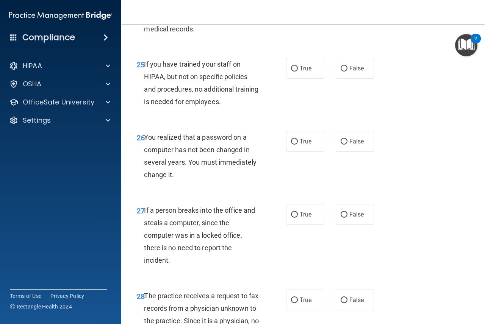
scroll to position [1932, 0]
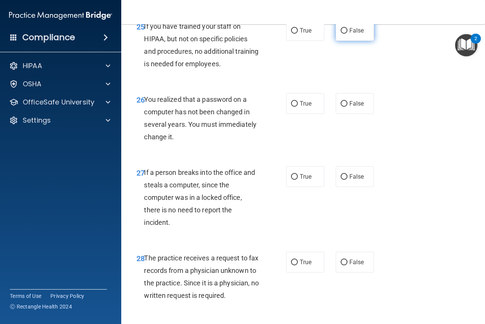
click at [356, 41] on label "False" at bounding box center [355, 30] width 38 height 21
click at [347, 34] on input "False" at bounding box center [344, 31] width 7 height 6
radio input "true"
click at [292, 114] on label "True" at bounding box center [305, 103] width 38 height 21
click at [292, 107] on input "True" at bounding box center [294, 104] width 7 height 6
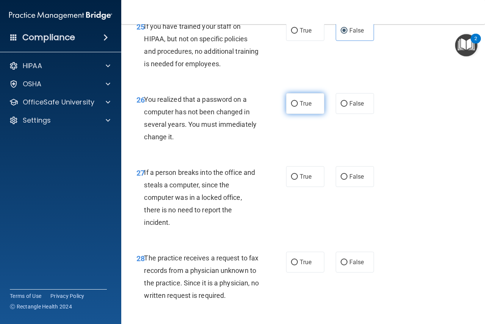
radio input "true"
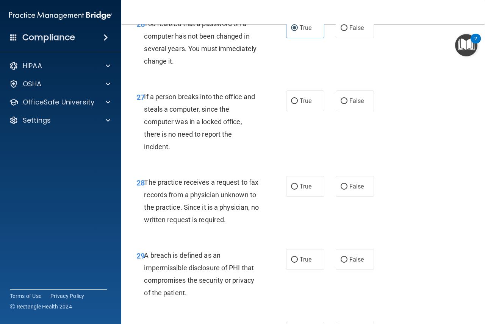
scroll to position [2045, 0]
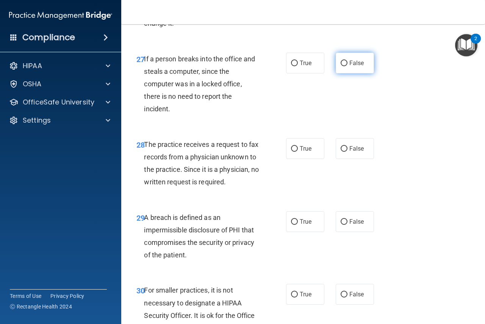
click at [359, 73] on label "False" at bounding box center [355, 63] width 38 height 21
click at [347, 66] on input "False" at bounding box center [344, 64] width 7 height 6
radio input "true"
click at [364, 159] on label "False" at bounding box center [355, 148] width 38 height 21
click at [347, 152] on input "False" at bounding box center [344, 149] width 7 height 6
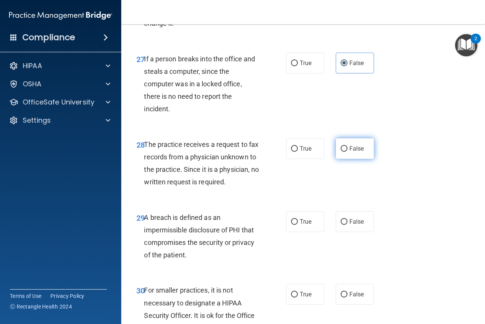
radio input "true"
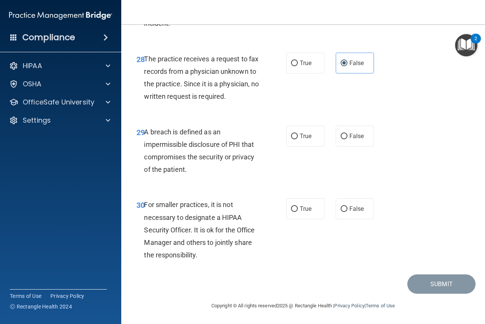
scroll to position [2169, 0]
click at [307, 141] on label "True" at bounding box center [305, 136] width 38 height 21
click at [298, 139] on input "True" at bounding box center [294, 137] width 7 height 6
radio input "true"
drag, startPoint x: 355, startPoint y: 217, endPoint x: 358, endPoint y: 212, distance: 6.4
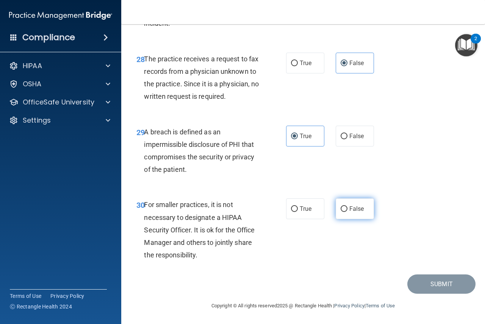
click at [356, 214] on label "False" at bounding box center [355, 208] width 38 height 21
click at [355, 205] on label "False" at bounding box center [355, 208] width 38 height 21
click at [347, 206] on input "False" at bounding box center [344, 209] width 7 height 6
radio input "true"
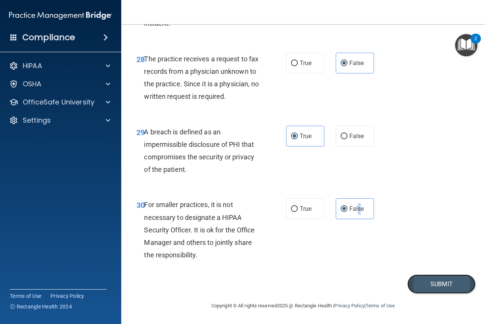
click at [439, 278] on button "Submit" at bounding box center [441, 284] width 68 height 19
click at [430, 280] on button "Submit" at bounding box center [441, 284] width 68 height 19
click at [413, 284] on button "Submit" at bounding box center [441, 284] width 68 height 19
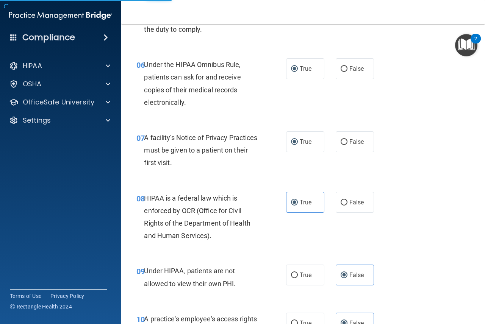
scroll to position [313, 0]
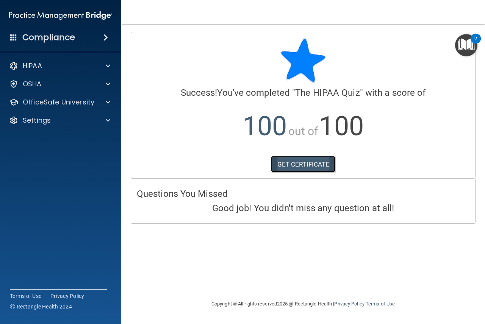
click at [324, 164] on link "GET CERTIFICATE" at bounding box center [303, 164] width 65 height 17
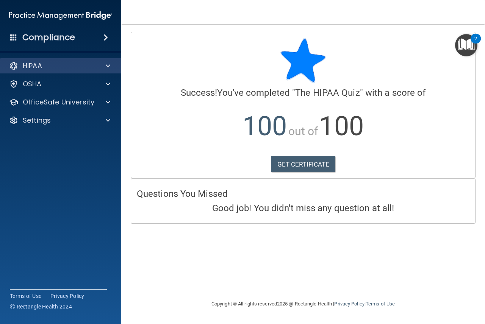
click at [83, 60] on div "HIPAA" at bounding box center [61, 65] width 122 height 15
click at [106, 68] on span at bounding box center [108, 65] width 5 height 9
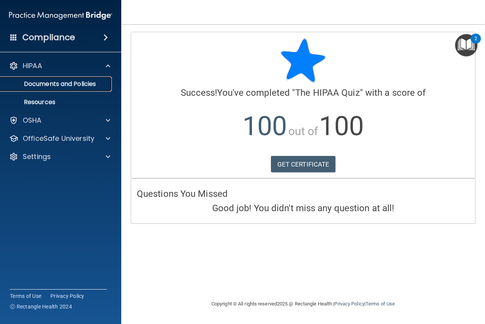
click at [67, 86] on p "Documents and Policies" at bounding box center [56, 84] width 103 height 8
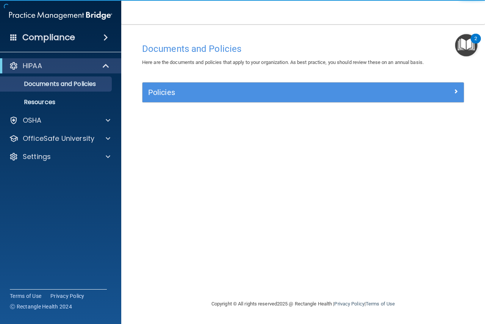
click at [468, 54] on img "Open Resource Center, 2 new notifications" at bounding box center [466, 45] width 22 height 22
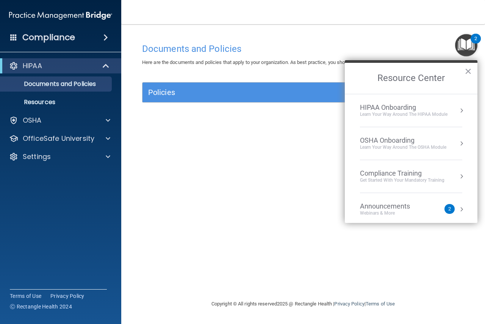
click at [408, 137] on div "OSHA Onboarding" at bounding box center [403, 140] width 86 height 8
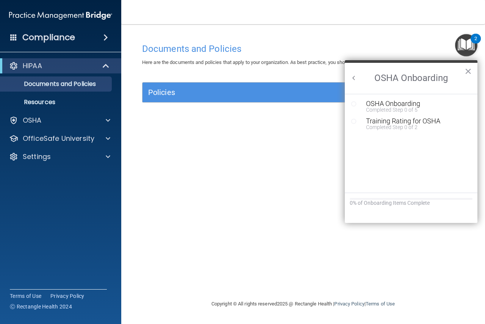
drag, startPoint x: 362, startPoint y: 78, endPoint x: 353, endPoint y: 80, distance: 8.6
click at [357, 80] on div "OSHA Onboarding ×" at bounding box center [411, 77] width 133 height 34
click at [353, 80] on button "Back to Resource Center Home" at bounding box center [354, 78] width 8 height 8
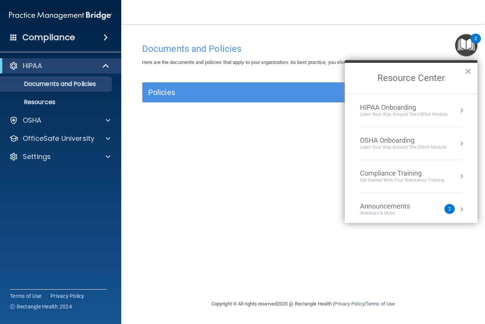
click at [440, 107] on div "HIPAA Onboarding" at bounding box center [403, 107] width 87 height 8
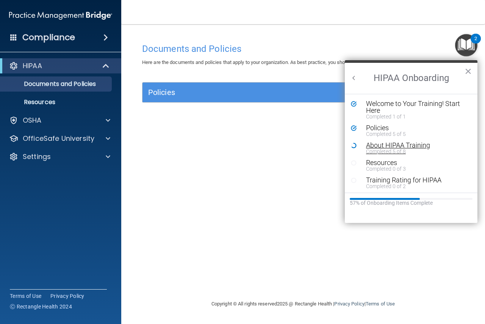
click at [402, 145] on div "About HIPAA Training" at bounding box center [413, 145] width 95 height 7
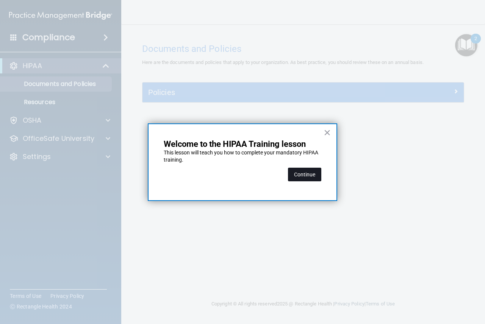
click at [295, 178] on button "Continue" at bounding box center [304, 175] width 33 height 14
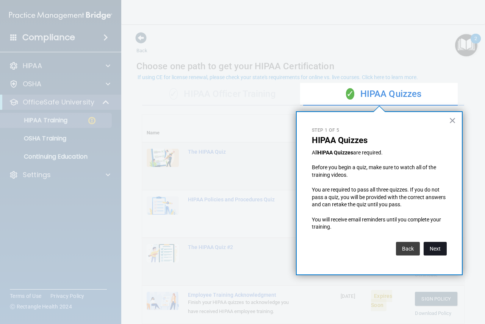
click at [433, 249] on button "Next" at bounding box center [434, 249] width 23 height 14
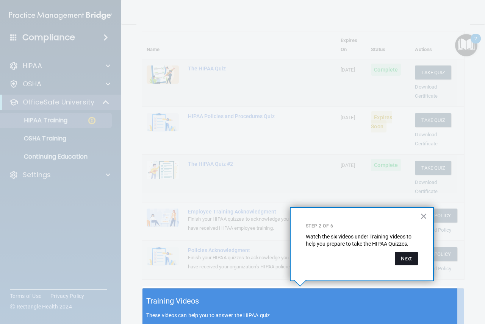
click at [404, 260] on button "Next" at bounding box center [406, 259] width 23 height 14
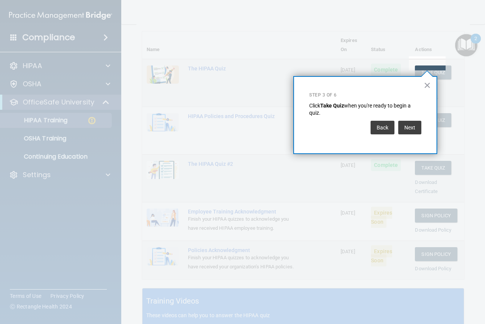
click at [430, 88] on button "×" at bounding box center [426, 85] width 7 height 12
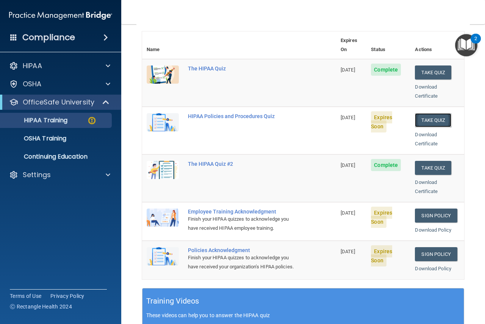
click at [437, 113] on button "Take Quiz" at bounding box center [433, 120] width 36 height 14
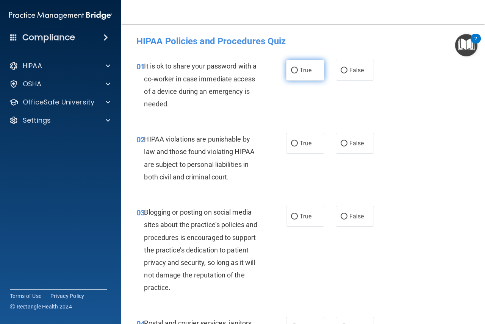
click at [286, 75] on label "True" at bounding box center [305, 70] width 38 height 21
click at [291, 73] on input "True" at bounding box center [294, 71] width 7 height 6
radio input "true"
click at [370, 71] on div "True False" at bounding box center [332, 70] width 92 height 21
click at [355, 77] on label "False" at bounding box center [355, 70] width 38 height 21
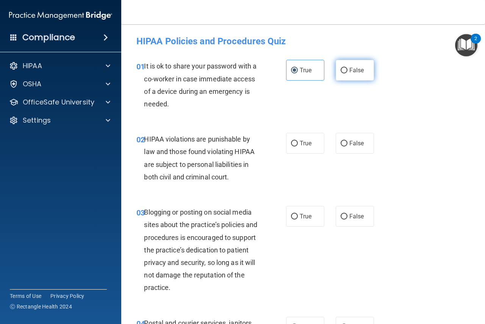
click at [347, 73] on input "False" at bounding box center [344, 71] width 7 height 6
radio input "true"
radio input "false"
click at [309, 144] on label "True" at bounding box center [305, 143] width 38 height 21
click at [298, 144] on input "True" at bounding box center [294, 144] width 7 height 6
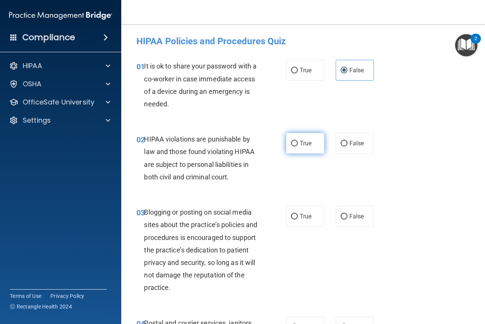
radio input "true"
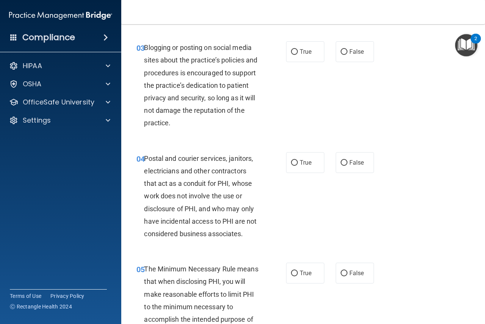
scroll to position [152, 0]
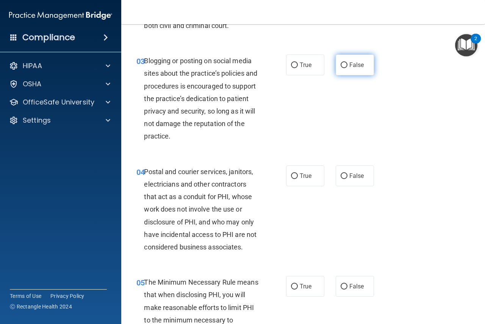
click at [354, 61] on label "False" at bounding box center [355, 65] width 38 height 21
click at [347, 62] on input "False" at bounding box center [344, 65] width 7 height 6
radio input "true"
click at [312, 174] on label "True" at bounding box center [305, 176] width 38 height 21
click at [298, 174] on input "True" at bounding box center [294, 176] width 7 height 6
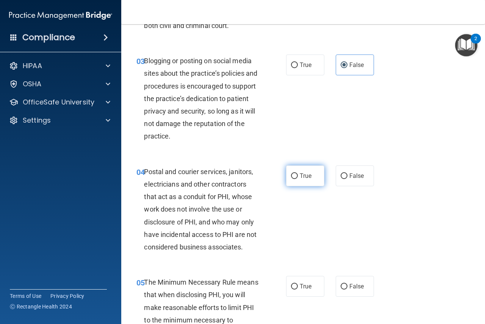
radio input "true"
click at [294, 291] on label "True" at bounding box center [305, 286] width 38 height 21
click at [294, 290] on input "True" at bounding box center [294, 287] width 7 height 6
radio input "true"
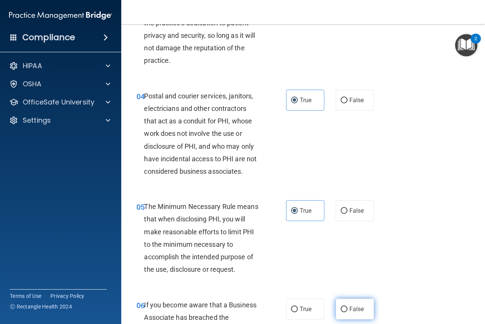
click at [345, 313] on label "False" at bounding box center [355, 309] width 38 height 21
click at [345, 312] on input "False" at bounding box center [344, 310] width 7 height 6
radio input "true"
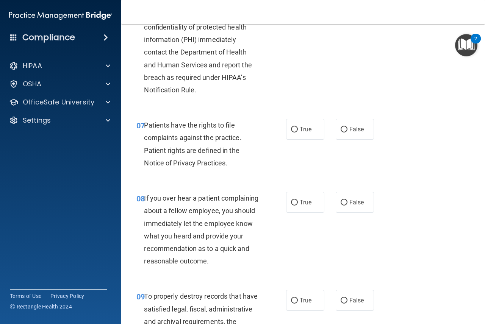
scroll to position [568, 0]
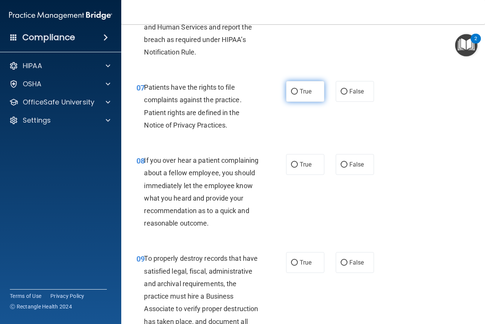
click at [304, 90] on span "True" at bounding box center [306, 91] width 12 height 7
click at [298, 90] on input "True" at bounding box center [294, 92] width 7 height 6
radio input "true"
click at [348, 176] on div "08 If you over hear a patient complaining about a fellow employee, you should i…" at bounding box center [303, 194] width 345 height 98
drag, startPoint x: 348, startPoint y: 175, endPoint x: 346, endPoint y: 169, distance: 6.0
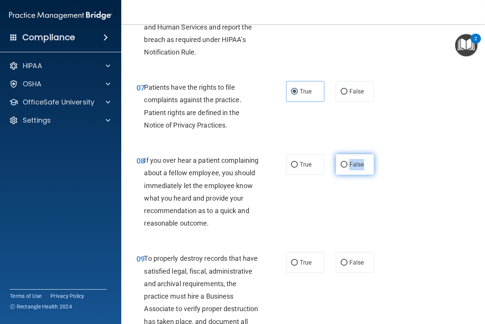
click at [346, 172] on label "False" at bounding box center [355, 164] width 38 height 21
click at [346, 168] on input "False" at bounding box center [344, 165] width 7 height 6
radio input "true"
click at [346, 169] on label "False" at bounding box center [355, 164] width 38 height 21
click at [346, 168] on input "False" at bounding box center [344, 165] width 7 height 6
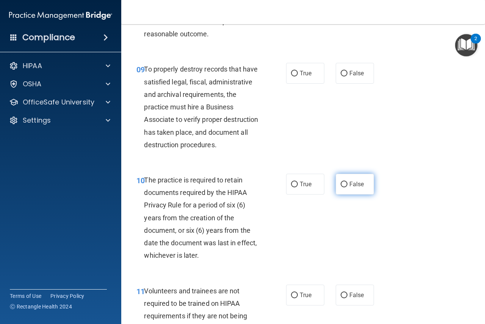
scroll to position [795, 0]
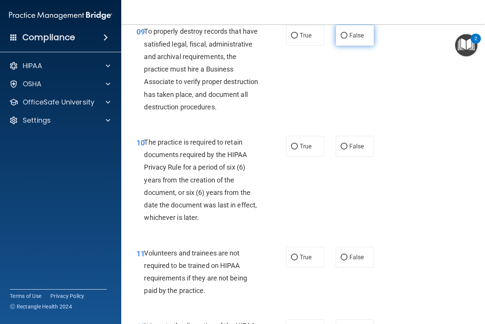
click at [342, 39] on input "False" at bounding box center [344, 36] width 7 height 6
radio input "true"
click at [294, 157] on label "True" at bounding box center [305, 146] width 38 height 21
click at [294, 150] on input "True" at bounding box center [294, 147] width 7 height 6
radio input "true"
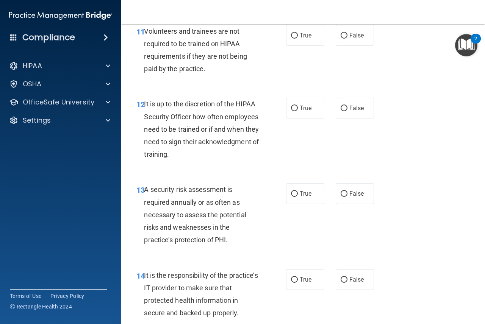
scroll to position [1023, 0]
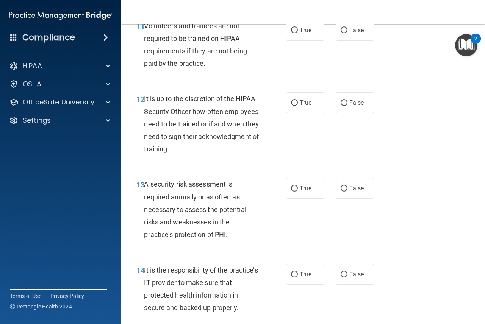
drag, startPoint x: 348, startPoint y: 55, endPoint x: 359, endPoint y: 102, distance: 48.4
click at [349, 34] on span "False" at bounding box center [356, 30] width 15 height 7
click at [347, 33] on input "False" at bounding box center [344, 31] width 7 height 6
radio input "true"
click at [362, 113] on label "False" at bounding box center [355, 102] width 38 height 21
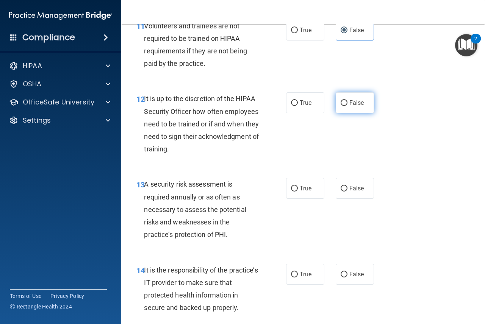
click at [347, 106] on input "False" at bounding box center [344, 103] width 7 height 6
radio input "true"
drag, startPoint x: 281, startPoint y: 200, endPoint x: 286, endPoint y: 207, distance: 8.9
click at [281, 203] on div "13 A security risk assessment is required annually or as often as necessary to …" at bounding box center [303, 212] width 345 height 86
click at [287, 199] on label "True" at bounding box center [305, 188] width 38 height 21
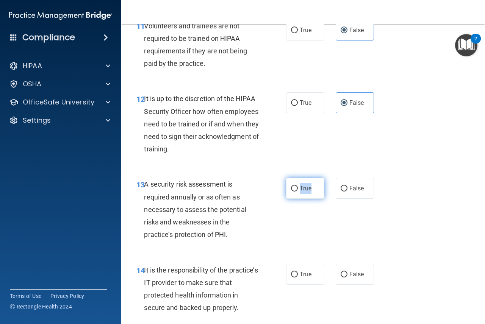
click at [291, 192] on input "True" at bounding box center [294, 189] width 7 height 6
radio input "true"
drag, startPoint x: 352, startPoint y: 308, endPoint x: 350, endPoint y: 292, distance: 16.4
click at [351, 285] on label "False" at bounding box center [355, 274] width 38 height 21
click at [347, 278] on input "False" at bounding box center [344, 275] width 7 height 6
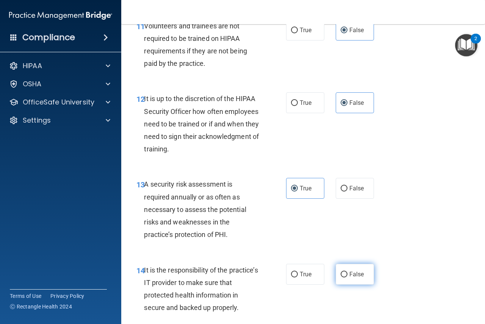
radio input "true"
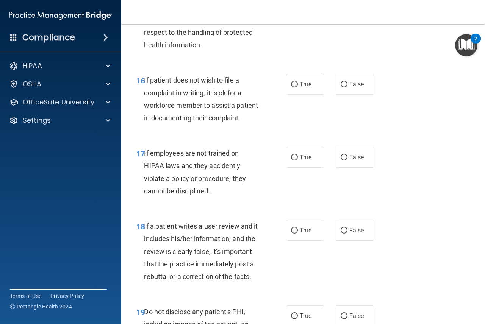
scroll to position [1364, 0]
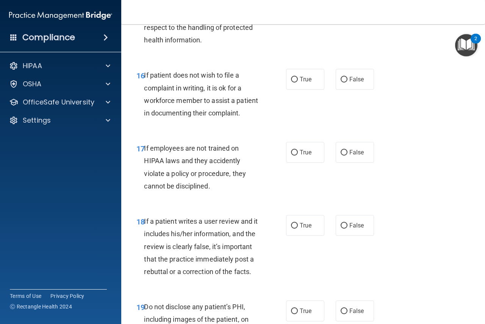
drag, startPoint x: 355, startPoint y: 33, endPoint x: 330, endPoint y: 78, distance: 50.8
click at [354, 10] on span "False" at bounding box center [356, 6] width 15 height 7
click at [347, 9] on input "False" at bounding box center [344, 7] width 7 height 6
radio input "true"
click at [297, 90] on label "True" at bounding box center [305, 79] width 38 height 21
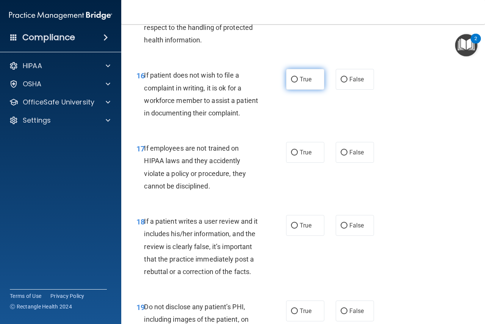
click at [297, 83] on input "True" at bounding box center [294, 80] width 7 height 6
radio input "true"
click at [339, 163] on label "False" at bounding box center [355, 152] width 38 height 21
click at [341, 156] on input "False" at bounding box center [344, 153] width 7 height 6
radio input "true"
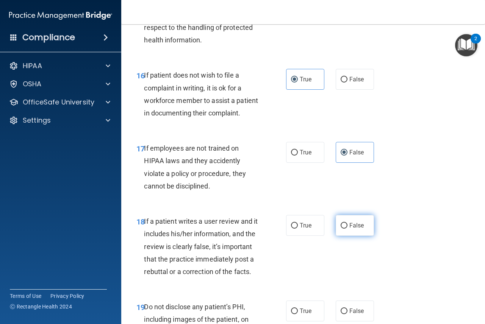
click at [356, 229] on span "False" at bounding box center [356, 225] width 15 height 7
click at [347, 229] on input "False" at bounding box center [344, 226] width 7 height 6
radio input "true"
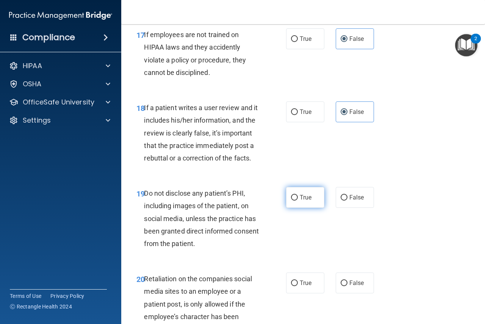
click at [302, 201] on span "True" at bounding box center [306, 197] width 12 height 7
click at [298, 201] on input "True" at bounding box center [294, 198] width 7 height 6
radio input "true"
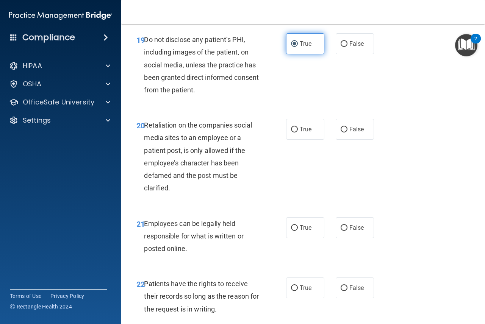
scroll to position [1667, 0]
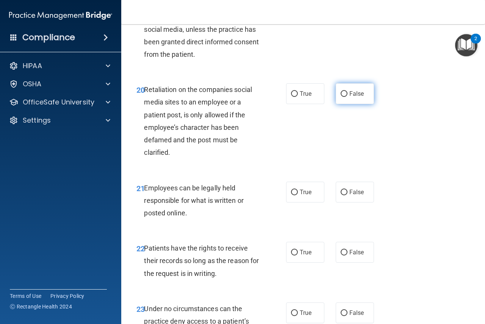
click at [359, 97] on span "False" at bounding box center [356, 93] width 15 height 7
click at [347, 97] on input "False" at bounding box center [344, 94] width 7 height 6
radio input "true"
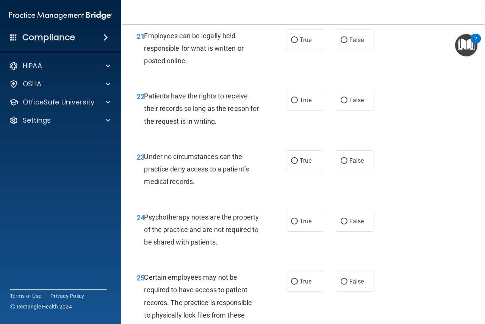
scroll to position [1856, 0]
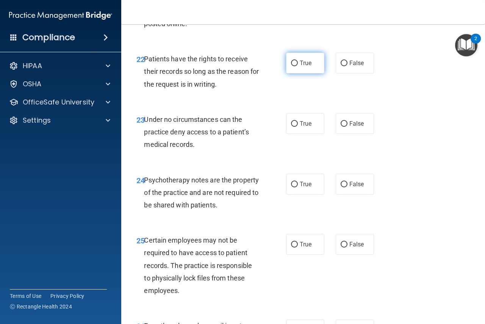
click at [296, 73] on label "True" at bounding box center [305, 63] width 38 height 21
click at [296, 66] on input "True" at bounding box center [294, 64] width 7 height 6
radio input "true"
click at [314, 13] on label "True" at bounding box center [305, 2] width 38 height 21
click at [298, 6] on input "True" at bounding box center [294, 3] width 7 height 6
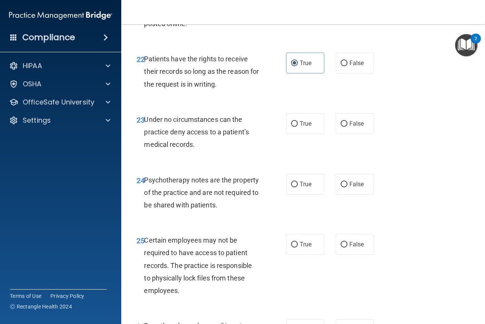
radio input "true"
click at [346, 73] on label "False" at bounding box center [355, 63] width 38 height 21
click at [346, 66] on input "False" at bounding box center [344, 64] width 7 height 6
radio input "true"
radio input "false"
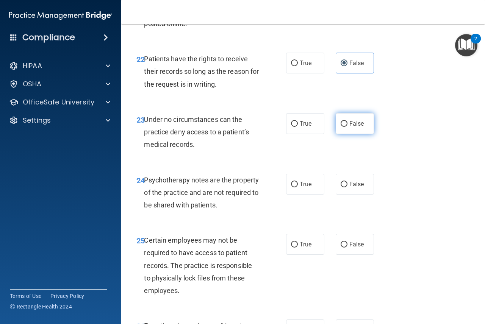
click at [347, 134] on label "False" at bounding box center [355, 123] width 38 height 21
click at [347, 127] on input "False" at bounding box center [344, 124] width 7 height 6
radio input "true"
click at [309, 195] on label "True" at bounding box center [305, 184] width 38 height 21
click at [298, 187] on input "True" at bounding box center [294, 185] width 7 height 6
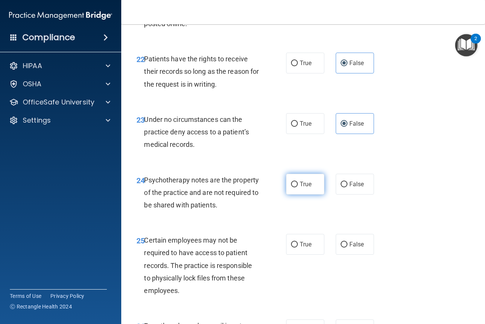
radio input "true"
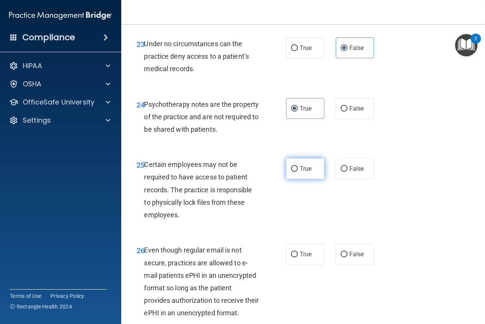
click at [305, 172] on span "True" at bounding box center [306, 168] width 12 height 7
click at [298, 172] on input "True" at bounding box center [294, 169] width 7 height 6
radio input "true"
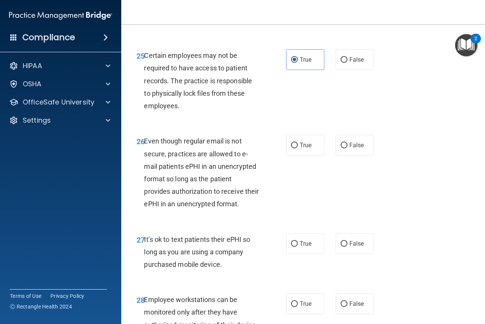
scroll to position [2045, 0]
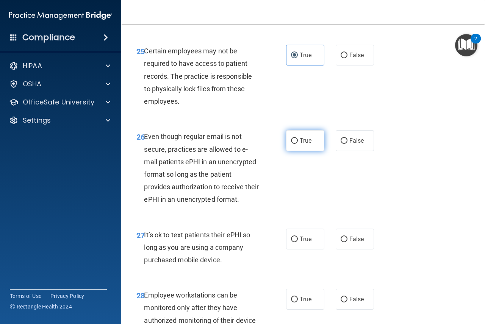
click at [307, 144] on span "True" at bounding box center [306, 140] width 12 height 7
click at [298, 144] on input "True" at bounding box center [294, 141] width 7 height 6
radio input "true"
drag, startPoint x: 349, startPoint y: 284, endPoint x: 350, endPoint y: 250, distance: 34.5
click at [349, 250] on label "False" at bounding box center [355, 239] width 38 height 21
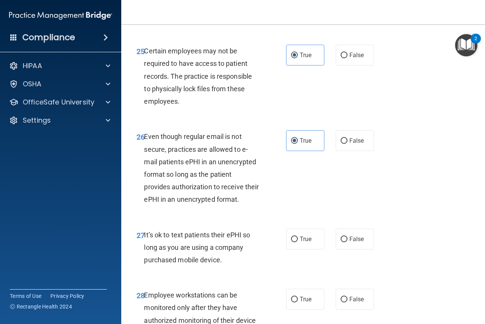
click at [347, 242] on input "False" at bounding box center [344, 240] width 7 height 6
radio input "true"
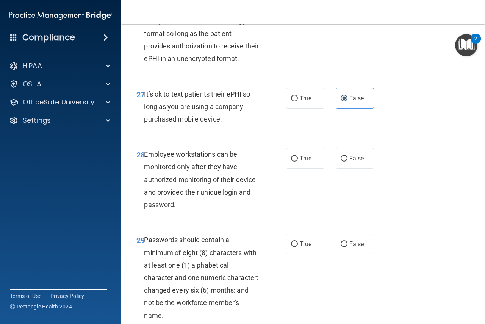
scroll to position [2235, 0]
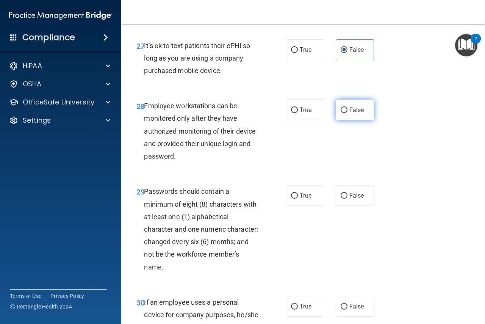
click at [358, 120] on label "False" at bounding box center [355, 110] width 38 height 21
click at [347, 113] on input "False" at bounding box center [344, 111] width 7 height 6
radio input "true"
click at [304, 199] on span "True" at bounding box center [306, 195] width 12 height 7
click at [298, 199] on input "True" at bounding box center [294, 196] width 7 height 6
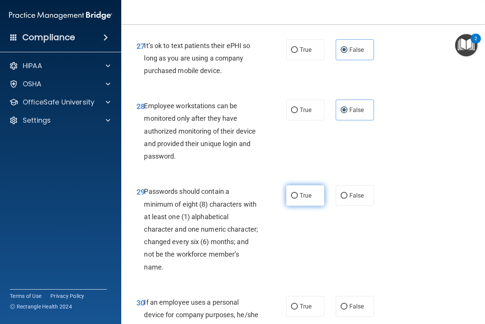
radio input "true"
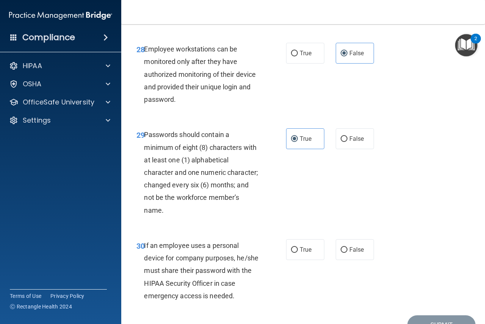
scroll to position [2383, 0]
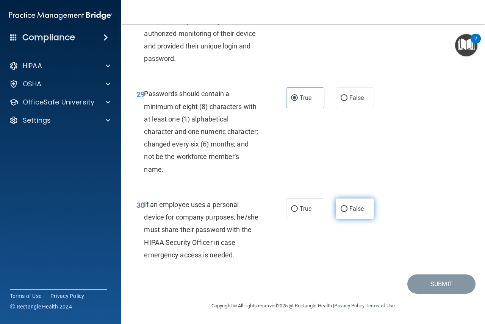
click at [355, 209] on span "False" at bounding box center [356, 208] width 15 height 7
click at [347, 209] on input "False" at bounding box center [344, 209] width 7 height 6
radio input "true"
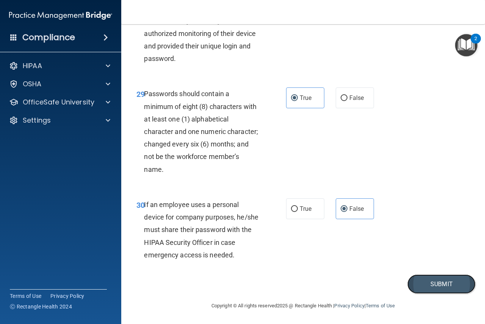
drag, startPoint x: 426, startPoint y: 287, endPoint x: 423, endPoint y: 283, distance: 4.3
click at [425, 286] on button "Submit" at bounding box center [441, 284] width 68 height 19
click at [421, 286] on button "Submit" at bounding box center [441, 284] width 68 height 19
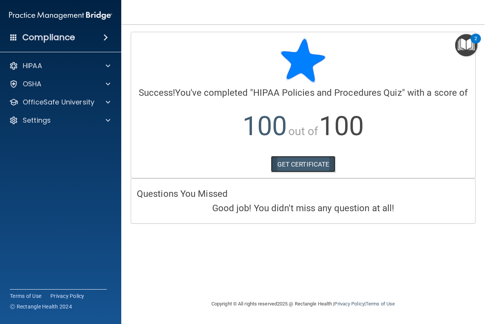
click at [298, 169] on link "GET CERTIFICATE" at bounding box center [303, 164] width 65 height 17
drag, startPoint x: 458, startPoint y: 46, endPoint x: 450, endPoint y: 58, distance: 14.1
click at [457, 47] on img "Open Resource Center, 2 new notifications" at bounding box center [466, 45] width 22 height 22
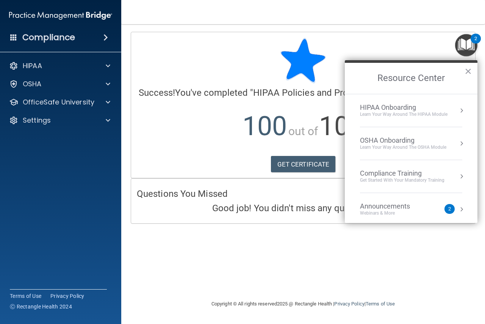
click at [404, 109] on div "HIPAA Onboarding" at bounding box center [403, 107] width 87 height 8
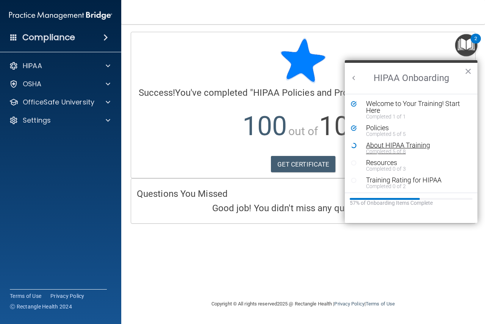
click at [410, 149] on div "Completed 5 of 8" at bounding box center [413, 151] width 95 height 5
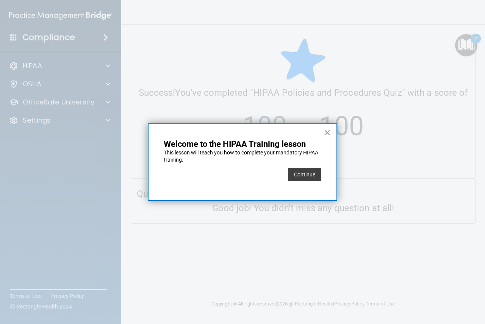
click at [326, 177] on div "× Welcome to the HIPAA Training lesson This lesson will teach you how to comple…" at bounding box center [242, 162] width 189 height 78
click at [316, 178] on button "Continue" at bounding box center [304, 175] width 33 height 14
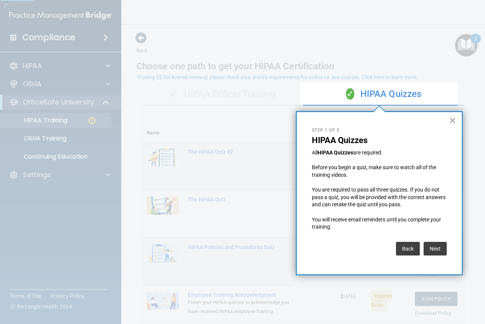
click at [456, 123] on div "× Step 1 of 5 HIPAA Quizzes All HIPAA Quizzes are required. Before you begin a …" at bounding box center [379, 193] width 167 height 164
click at [449, 119] on button "×" at bounding box center [452, 120] width 7 height 12
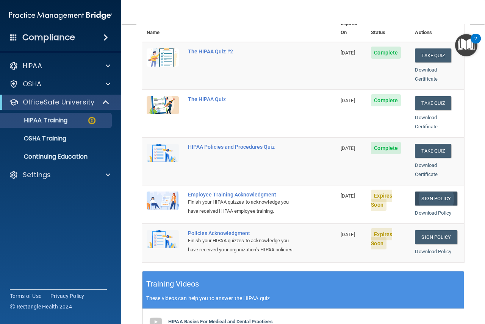
scroll to position [114, 0]
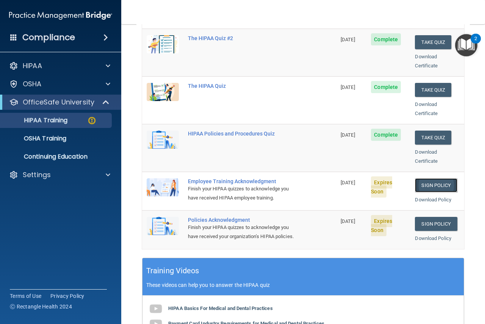
click at [429, 178] on link "Sign Policy" at bounding box center [436, 185] width 42 height 14
click at [433, 217] on link "Sign Policy" at bounding box center [436, 224] width 42 height 14
click at [437, 224] on td "Sign Policy Sign Policy Download Policy" at bounding box center [437, 230] width 54 height 38
click at [434, 217] on link "Sign Policy" at bounding box center [436, 224] width 42 height 14
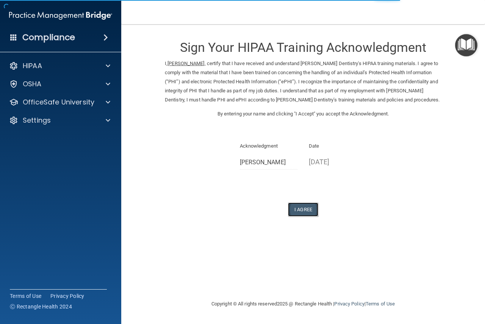
click at [298, 207] on button "I Agree" at bounding box center [303, 210] width 30 height 14
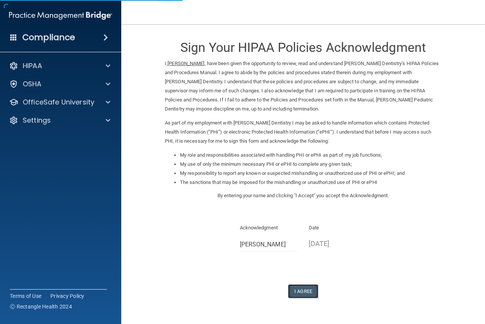
click at [294, 291] on button "I Agree" at bounding box center [303, 291] width 30 height 14
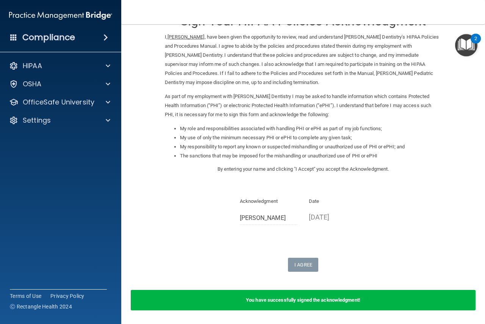
scroll to position [52, 0]
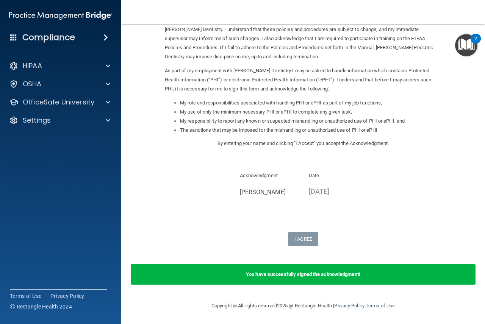
click at [303, 240] on form "Sign Your HIPAA Policies Acknowledgment I, Jordan Paciocco , have been given th…" at bounding box center [302, 137] width 333 height 314
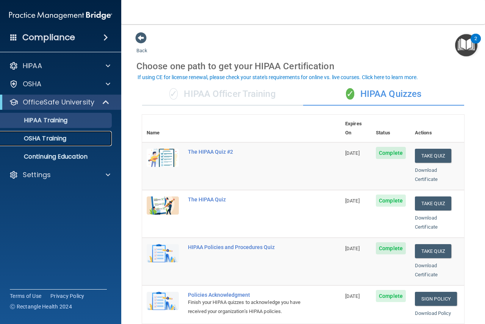
click at [52, 141] on p "OSHA Training" at bounding box center [35, 139] width 61 height 8
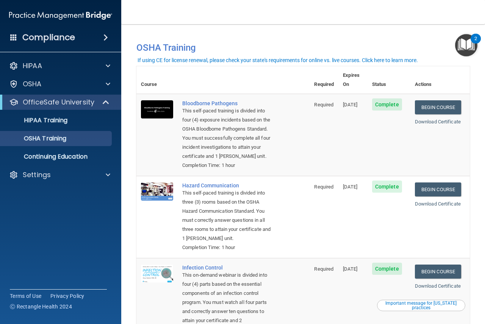
click at [470, 38] on div "2" at bounding box center [475, 39] width 10 height 10
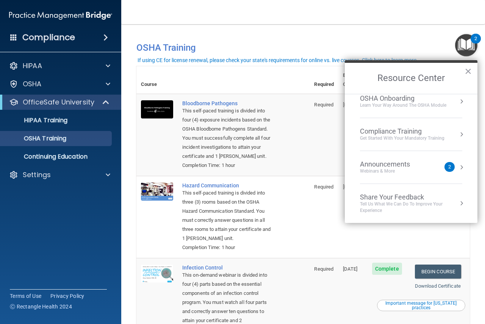
scroll to position [42, 0]
click at [61, 181] on div "Settings" at bounding box center [61, 174] width 122 height 15
click at [46, 172] on p "Settings" at bounding box center [37, 174] width 28 height 9
click at [44, 211] on p "Sign Out" at bounding box center [56, 212] width 103 height 8
